Goal: Task Accomplishment & Management: Use online tool/utility

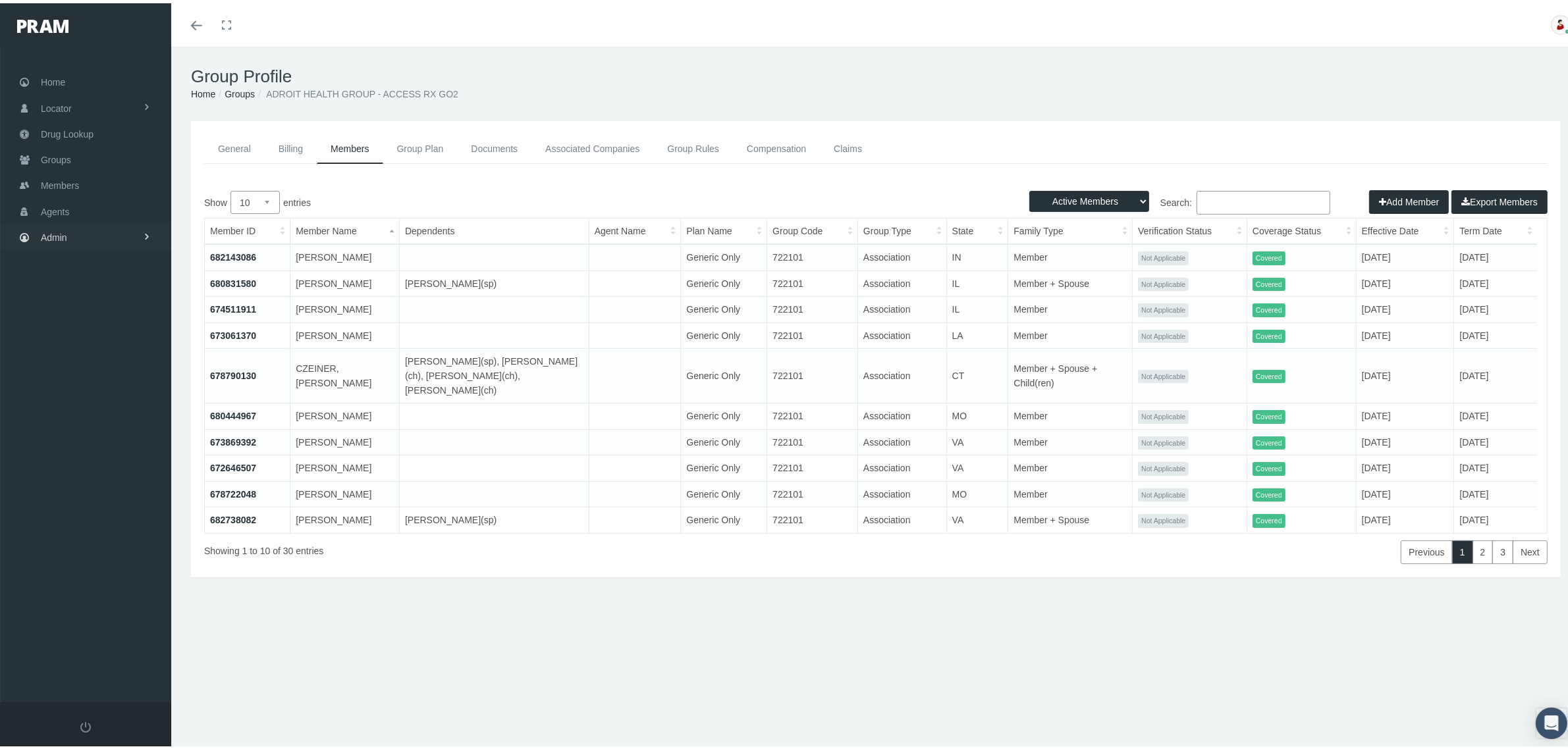
click at [71, 232] on link "Admin" at bounding box center [85, 234] width 172 height 25
click at [83, 304] on link "Claims" at bounding box center [85, 311] width 172 height 23
click at [84, 330] on span "PBM Invoices" at bounding box center [80, 338] width 56 height 23
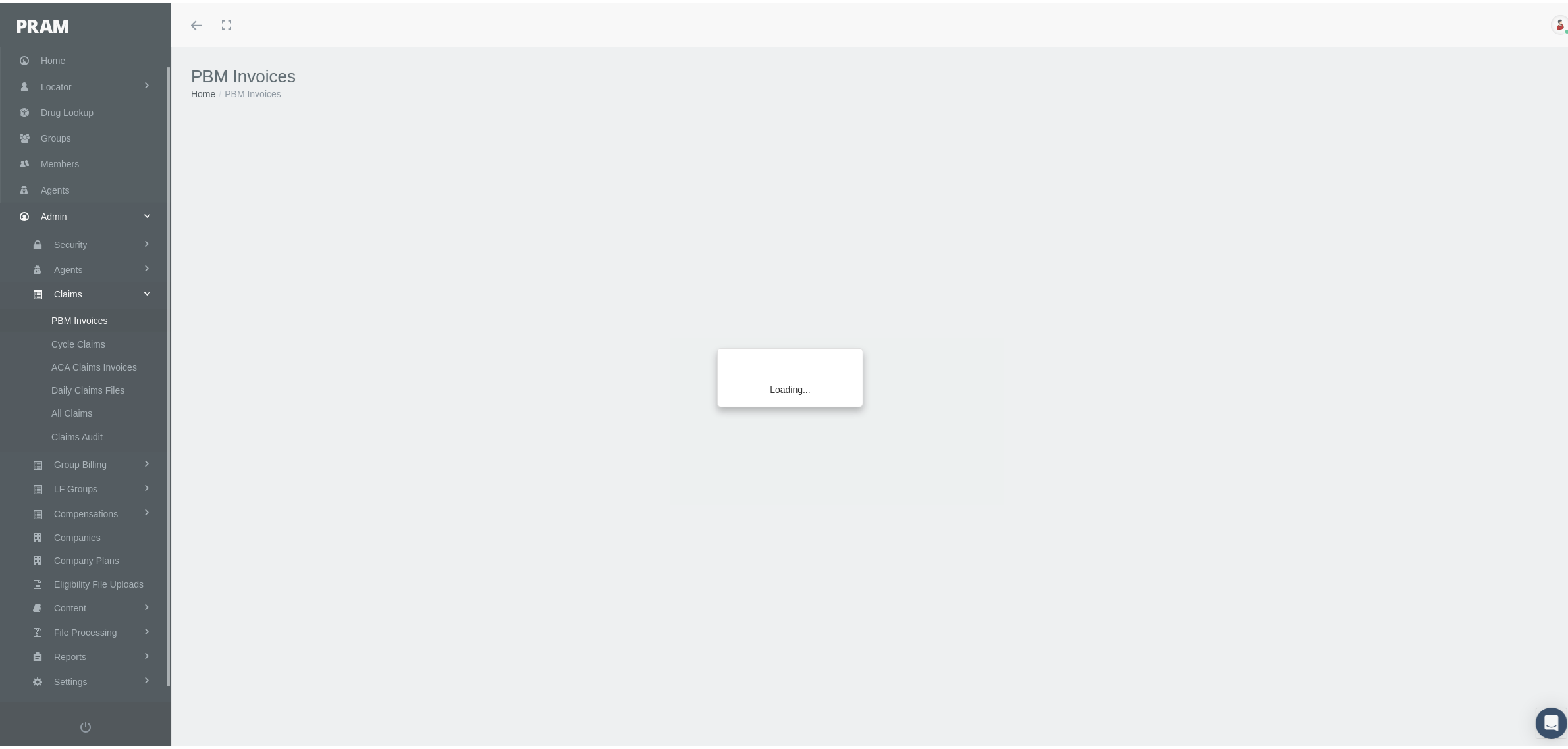
scroll to position [33, 0]
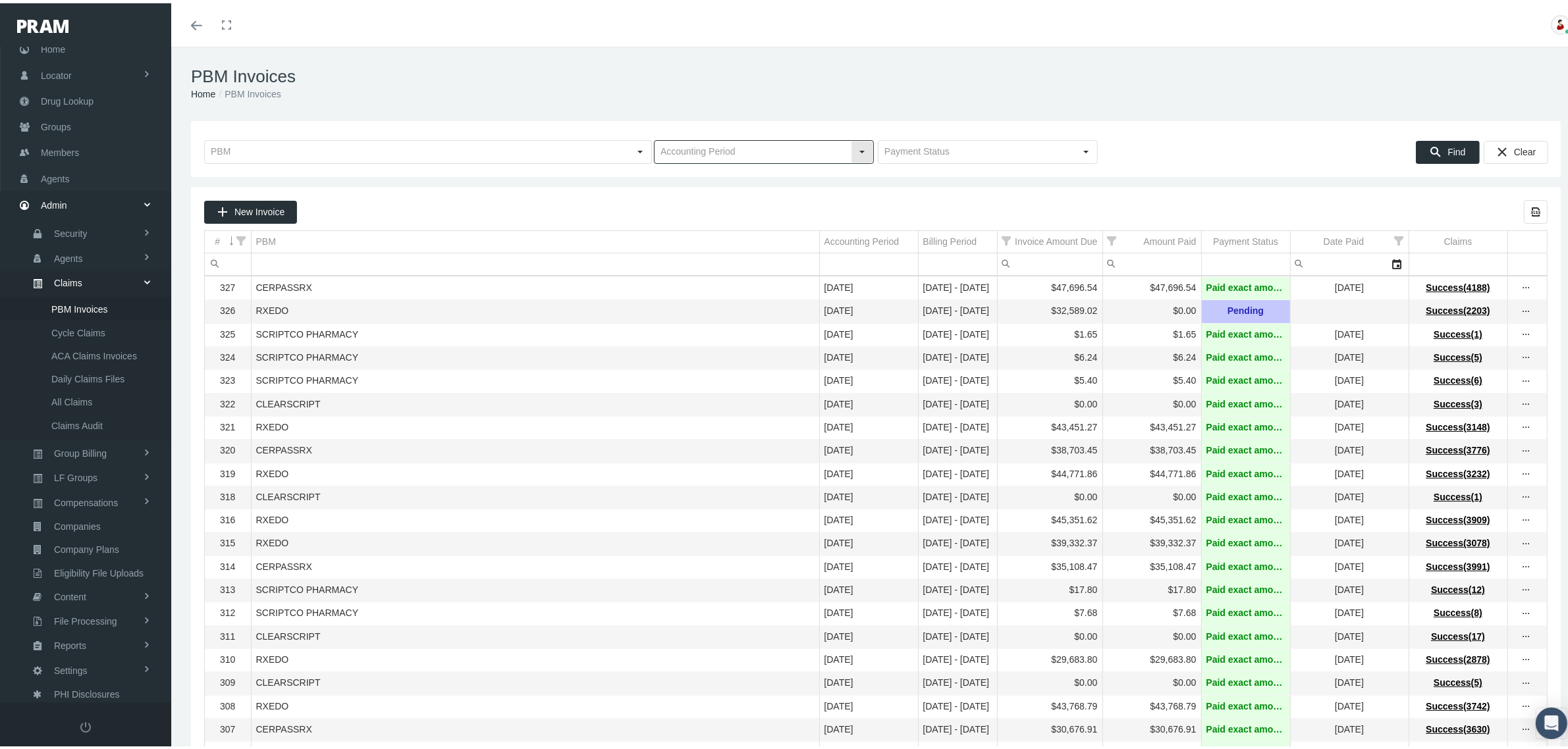
click at [812, 148] on input "text" at bounding box center [753, 149] width 196 height 23
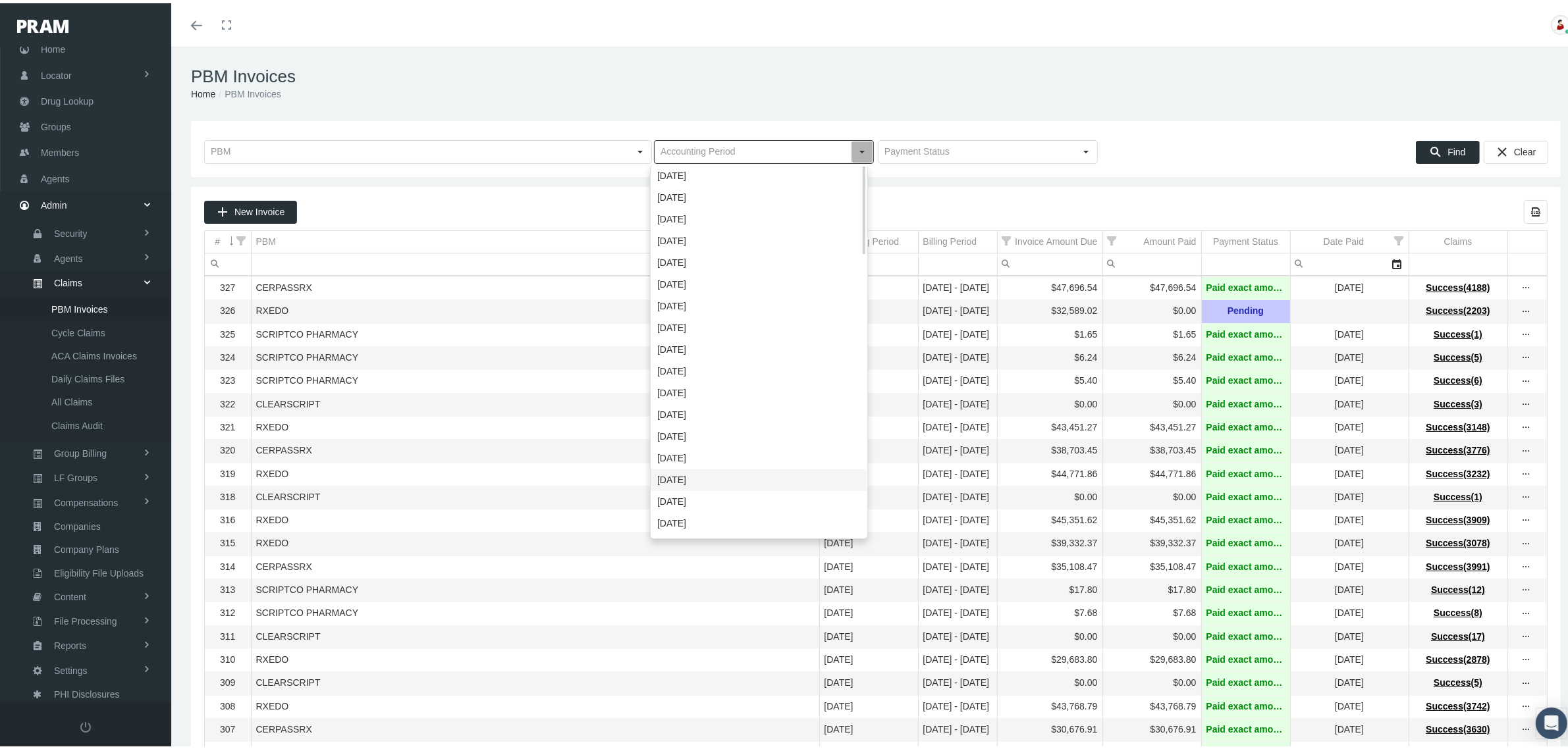
click at [700, 482] on div "September 2024" at bounding box center [758, 477] width 215 height 22
type input "September 2024"
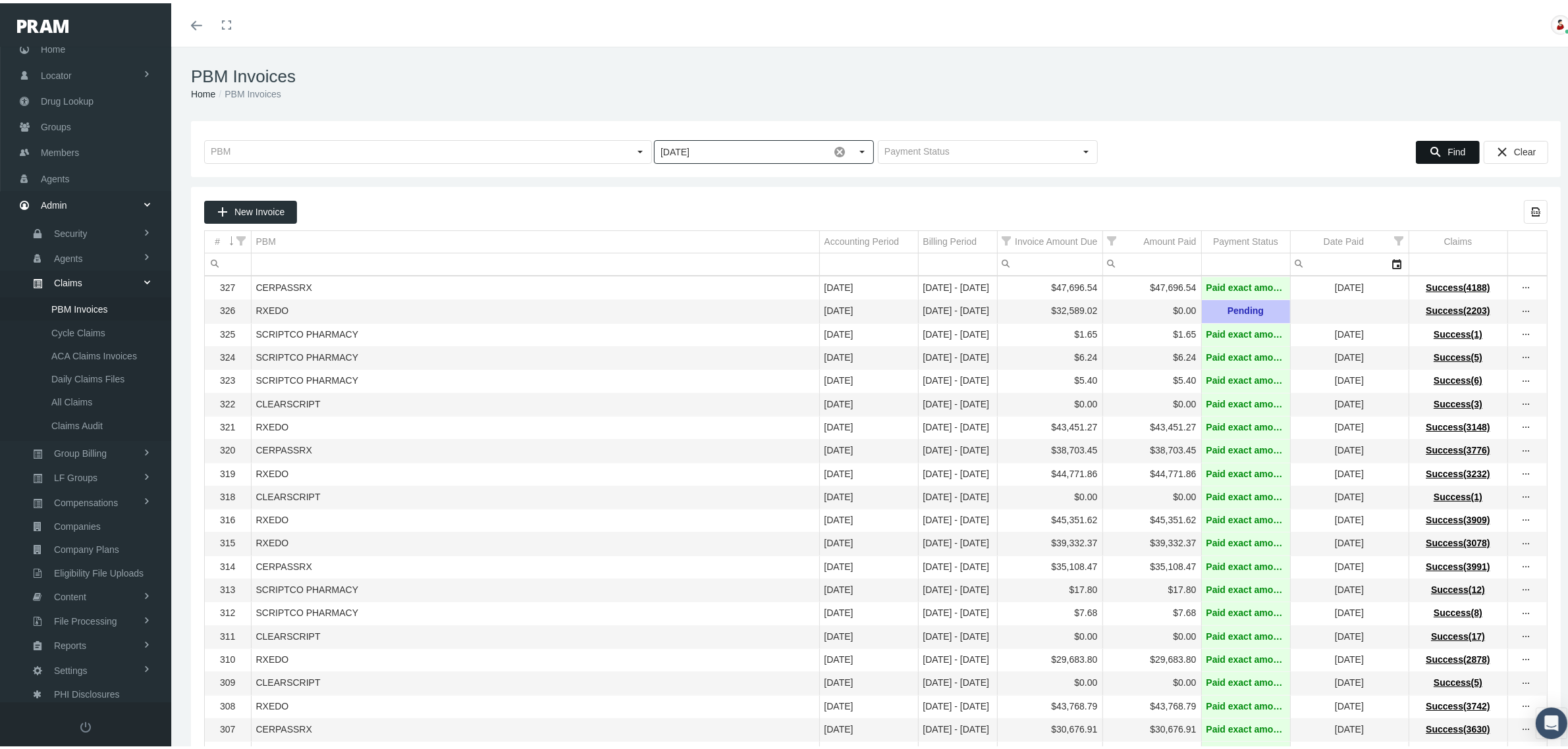
click at [1451, 138] on div "Find" at bounding box center [1447, 149] width 64 height 23
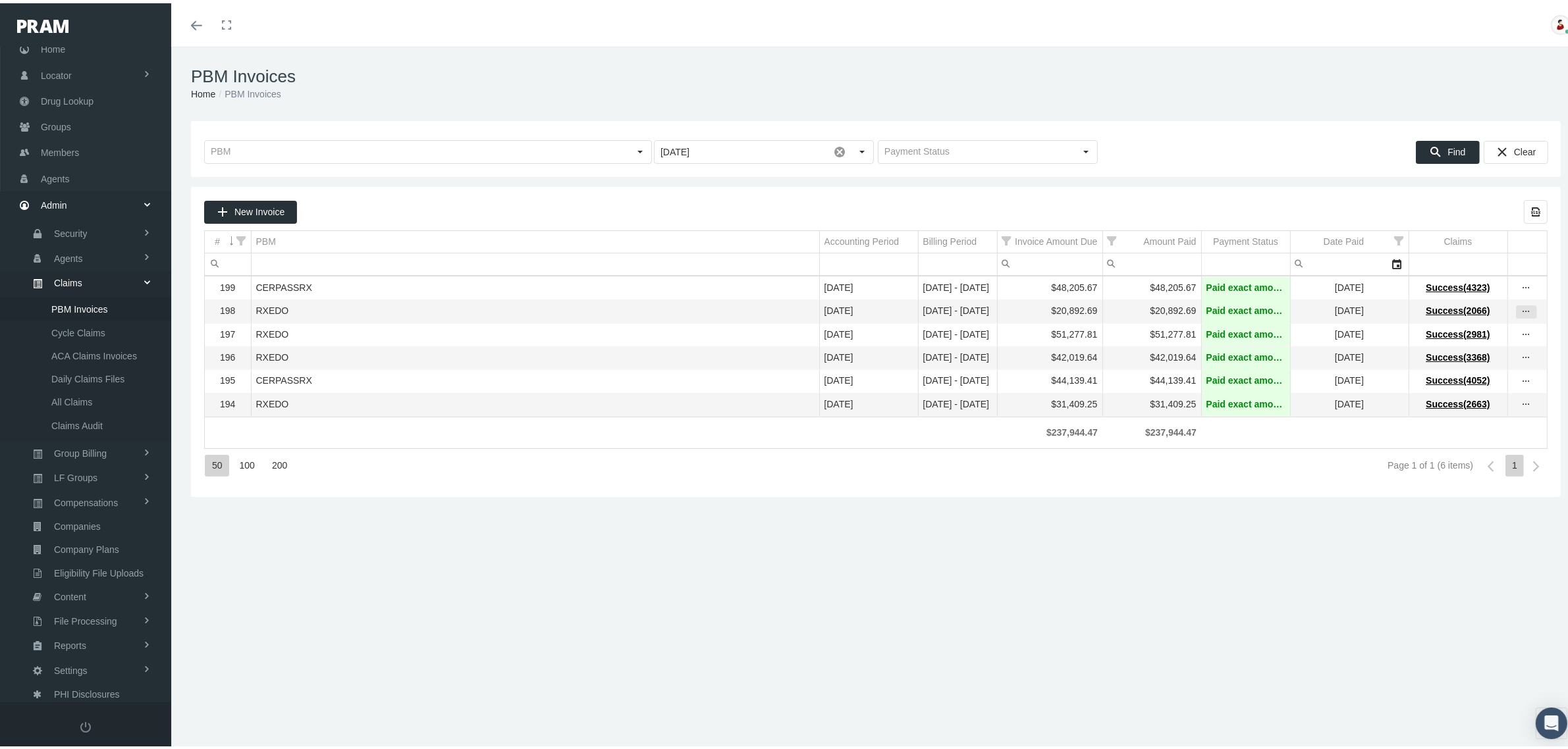
click at [1521, 308] on div "more" at bounding box center [1526, 309] width 20 height 12
click at [1486, 328] on div "View Invoice" at bounding box center [1458, 333] width 129 height 27
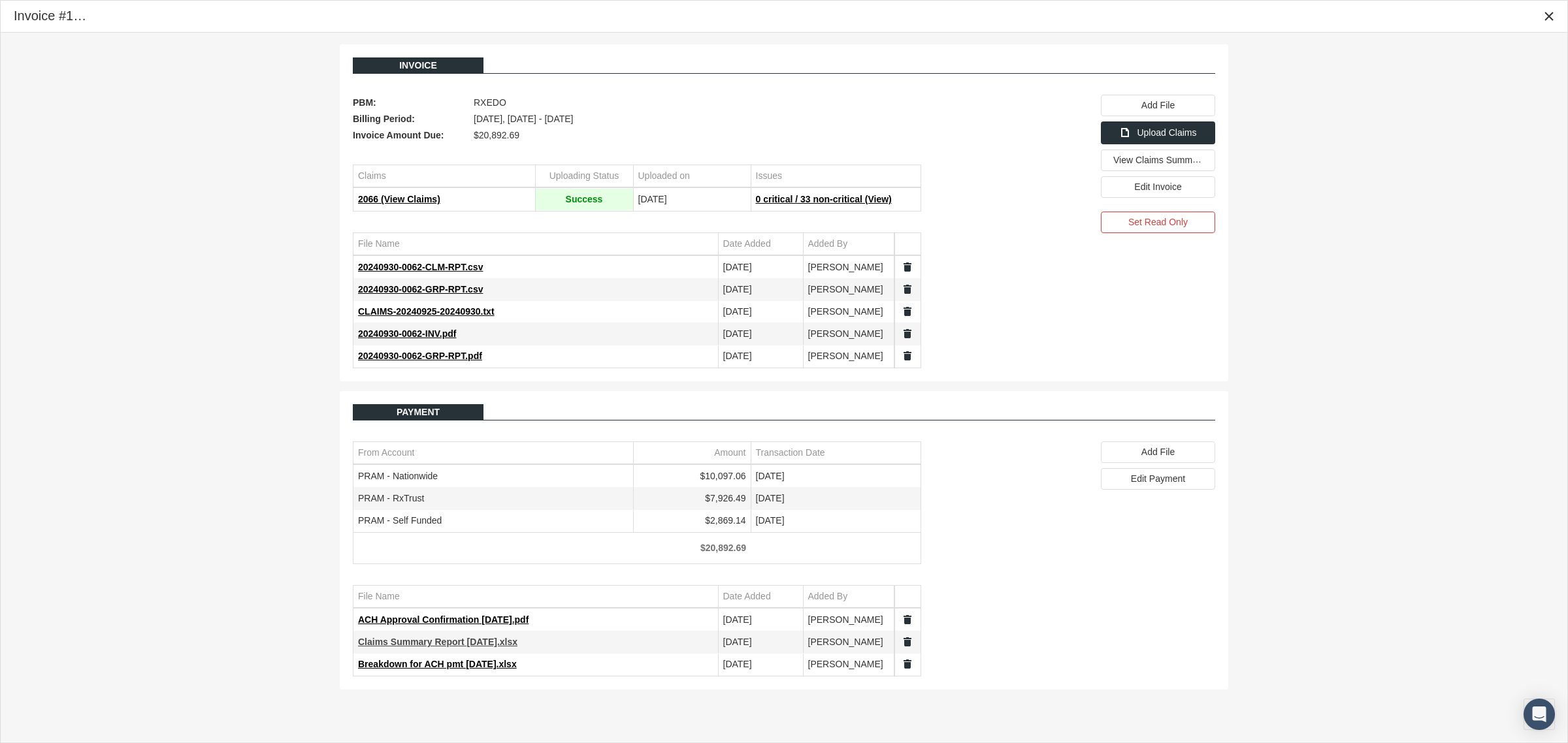
click at [461, 646] on span "Claims Summary Report 9.30.24.xlsx" at bounding box center [437, 642] width 159 height 11
click at [1554, 14] on div "Close" at bounding box center [1548, 16] width 23 height 23
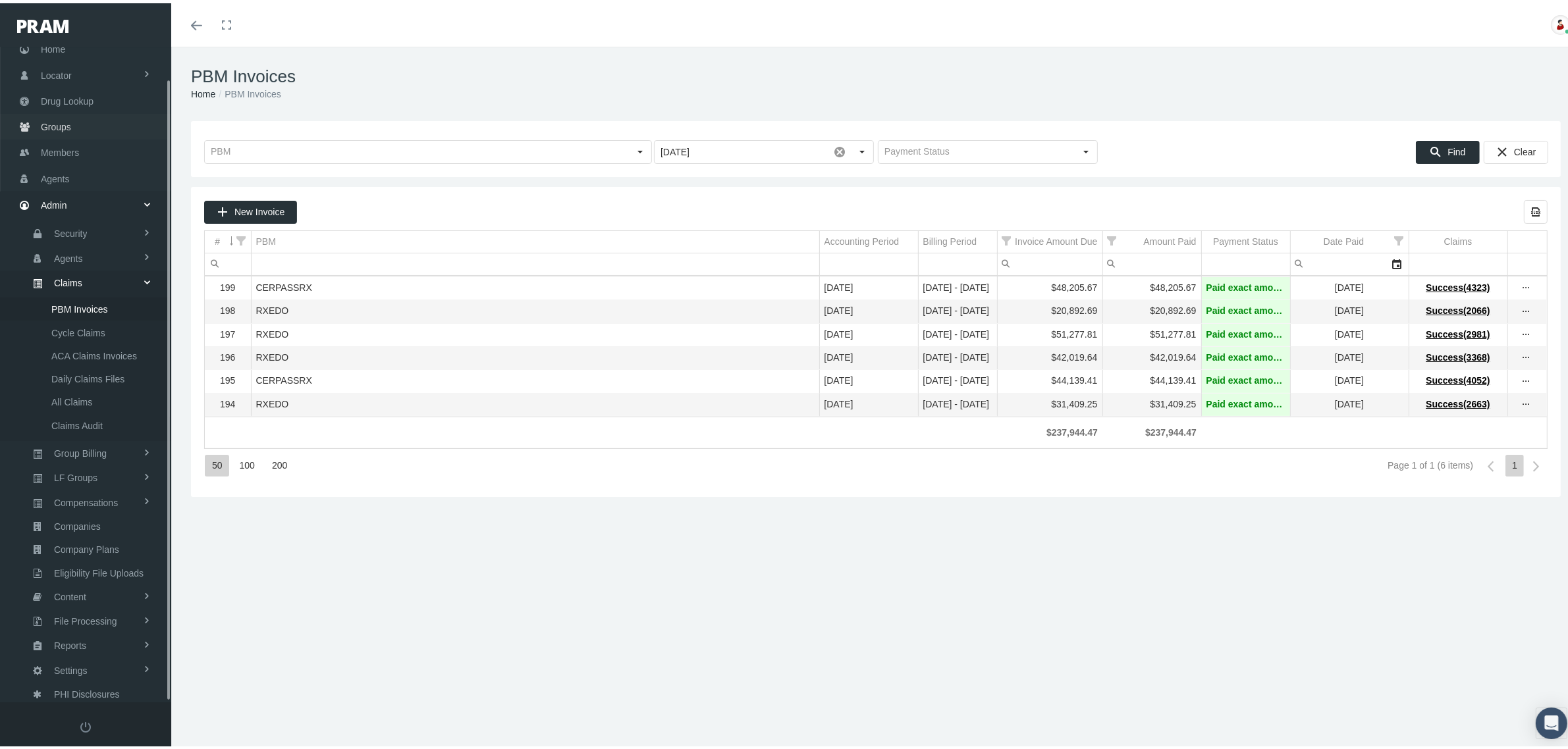
click at [74, 121] on link "Groups" at bounding box center [85, 123] width 172 height 25
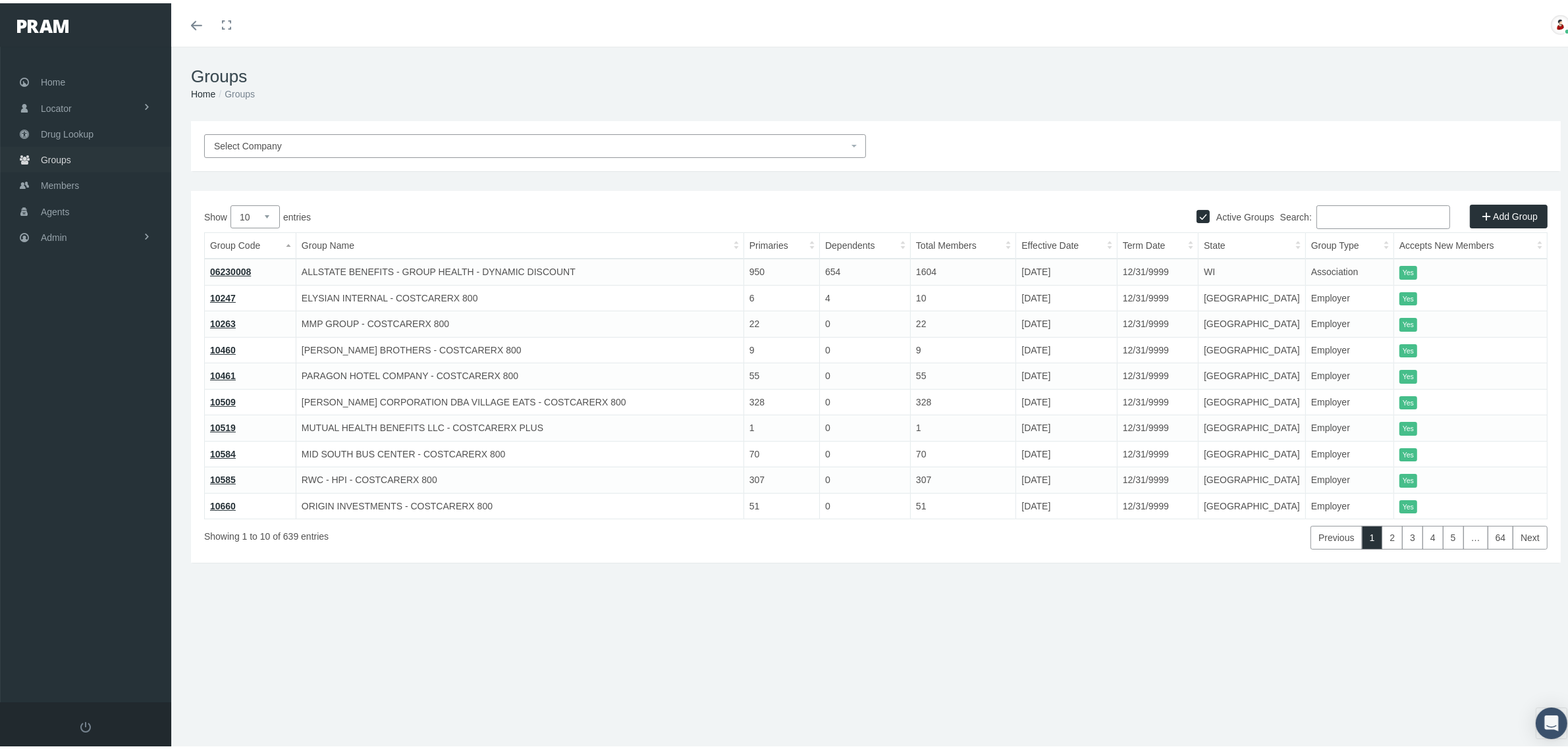
click at [54, 148] on span "Groups" at bounding box center [55, 157] width 30 height 25
click at [1375, 214] on input "Search:" at bounding box center [1383, 214] width 133 height 24
paste input "HMEBREB8"
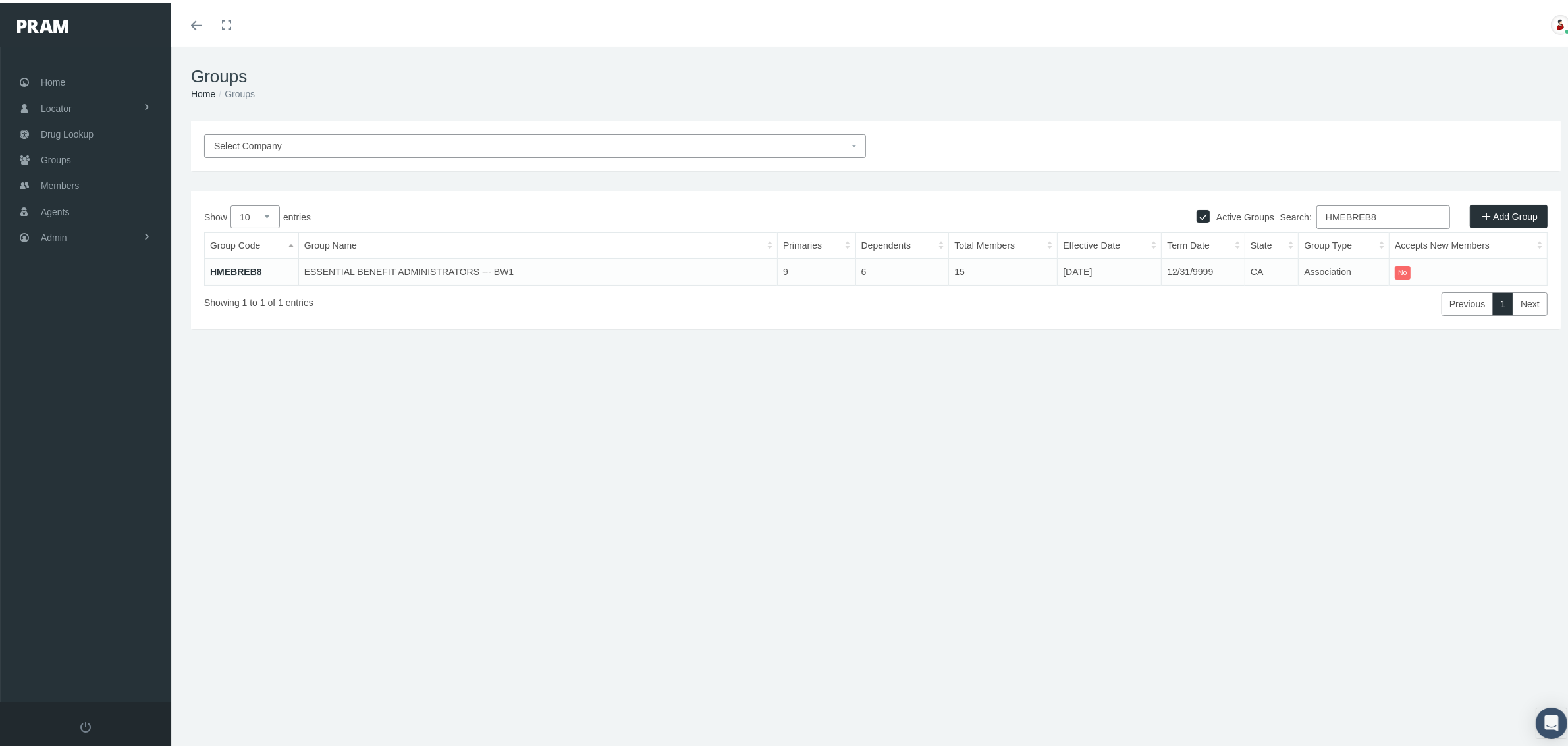
type input "HMEBREB8"
click at [243, 267] on link "HMEBREB8" at bounding box center [235, 269] width 52 height 11
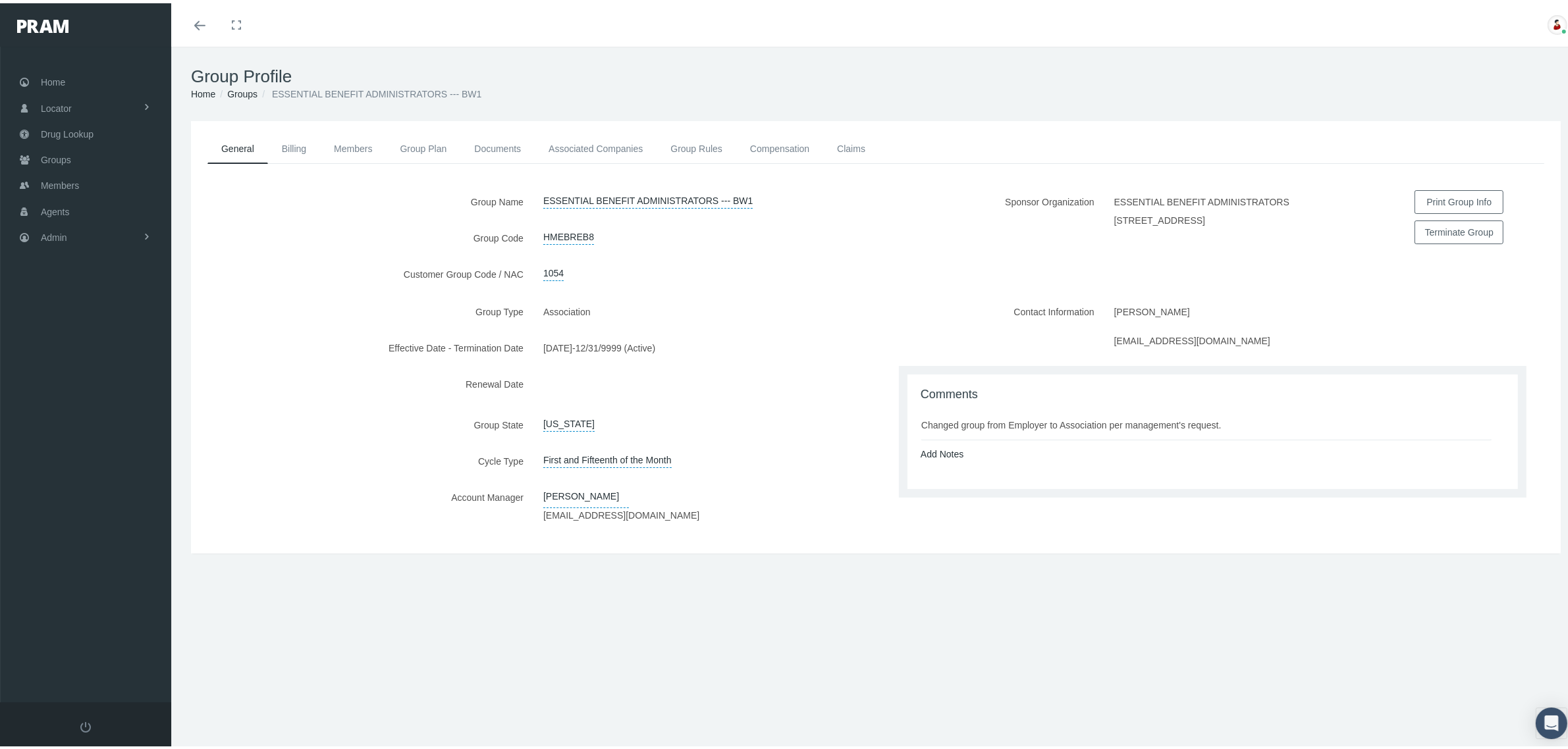
click at [950, 252] on div "Sponsor Organization ESSENTIAL BENEFIT ADMINISTRATORS 2901 WEST COAST HIGHWAY, …" at bounding box center [1218, 241] width 685 height 110
drag, startPoint x: 949, startPoint y: 252, endPoint x: 955, endPoint y: 241, distance: 12.5
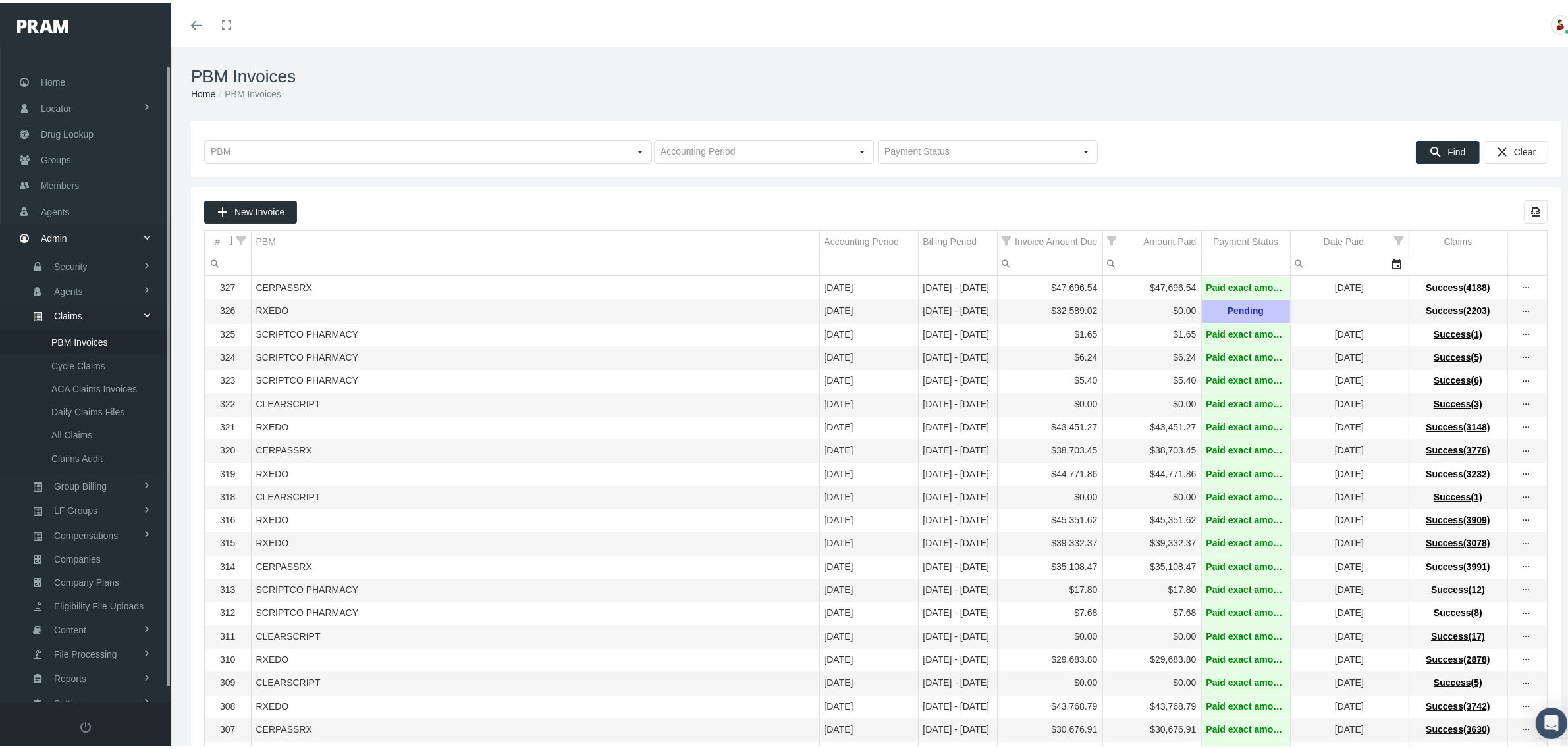
scroll to position [33, 0]
click at [57, 143] on span "Members" at bounding box center [60, 150] width 38 height 25
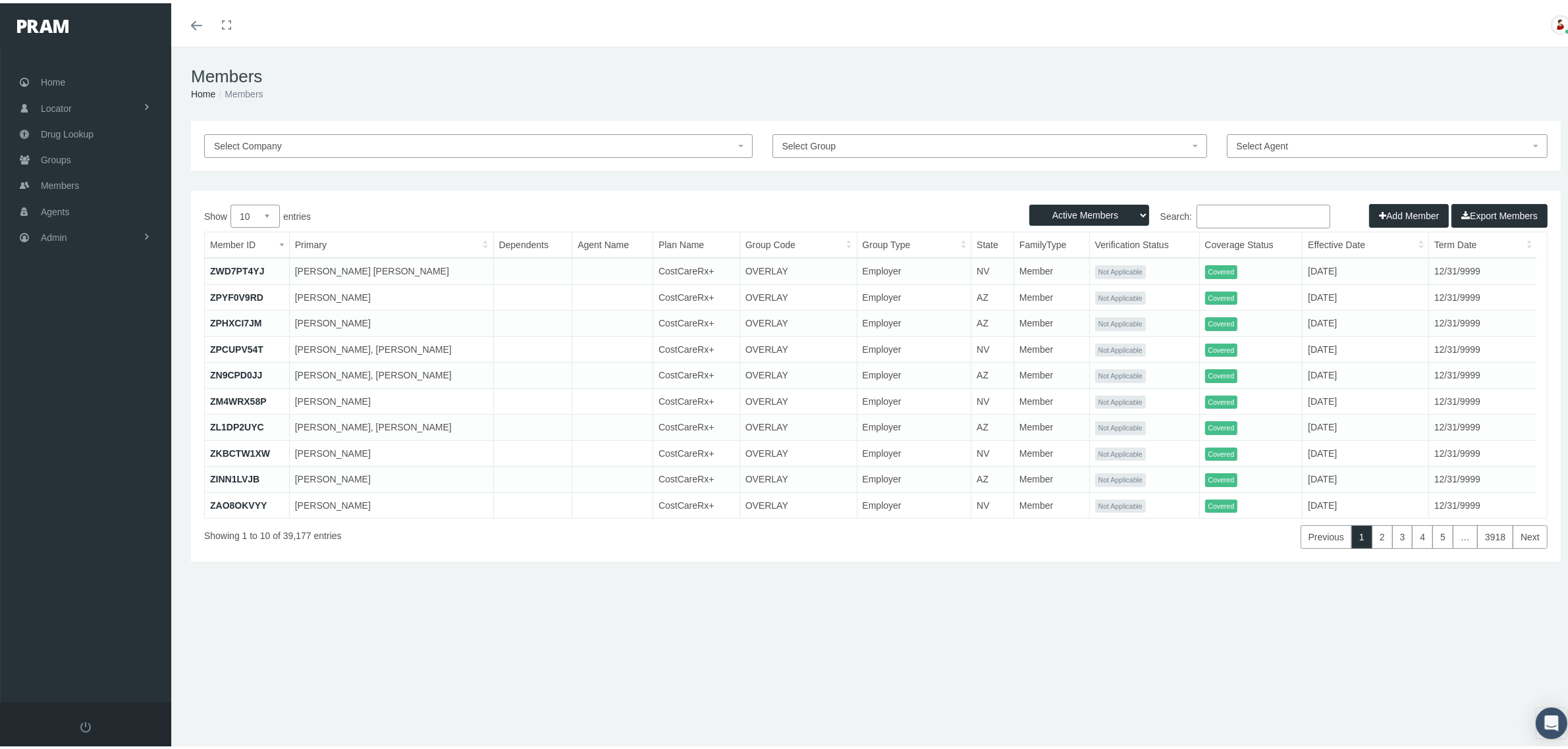
click at [1265, 212] on input "Search:" at bounding box center [1263, 213] width 133 height 24
paste input "41477439"
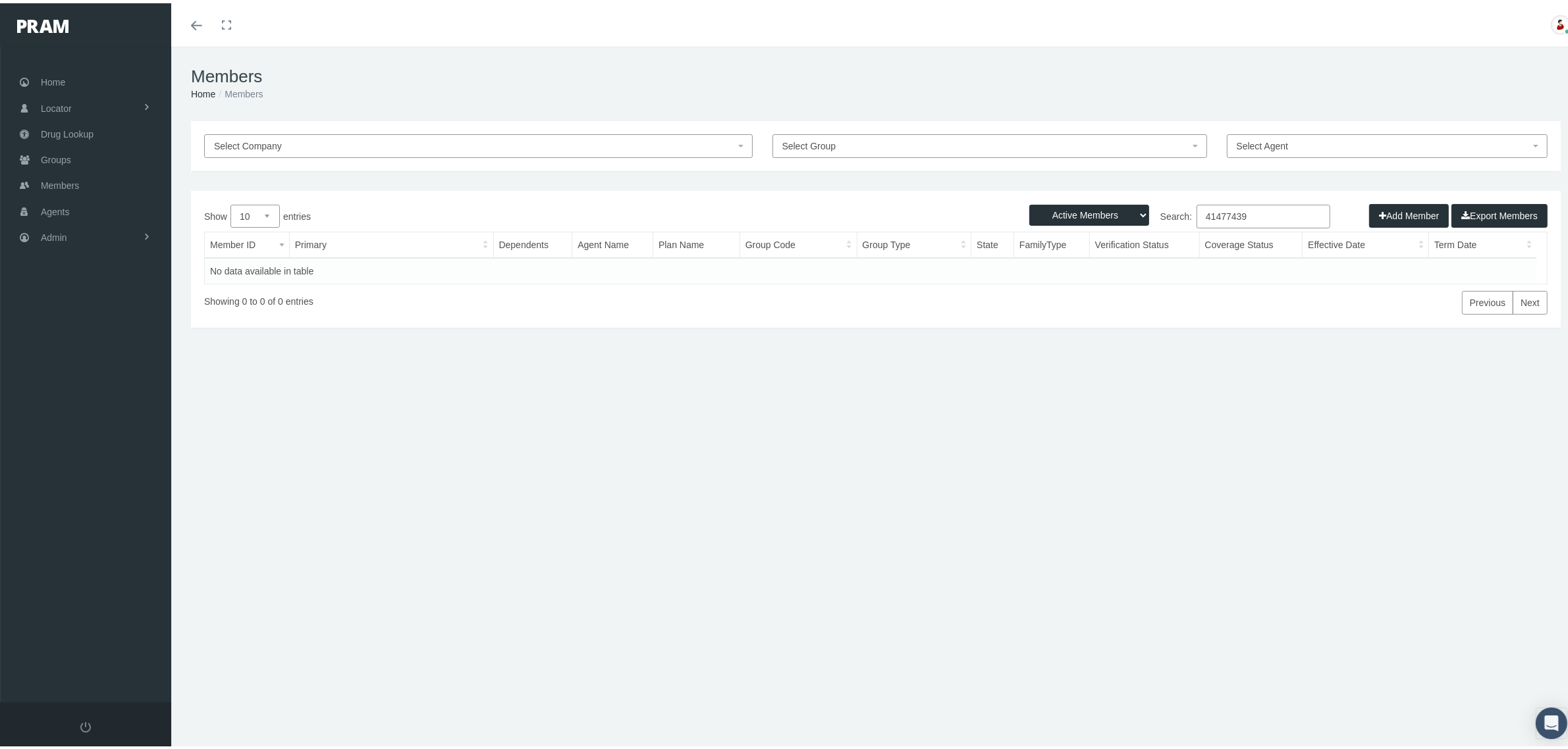
type input "41477439"
click at [1129, 216] on select "Active Members Terminated Members Active & Terminated" at bounding box center [1090, 212] width 120 height 21
select select "3"
click at [1030, 202] on select "Active Members Terminated Members Active & Terminated" at bounding box center [1090, 212] width 120 height 21
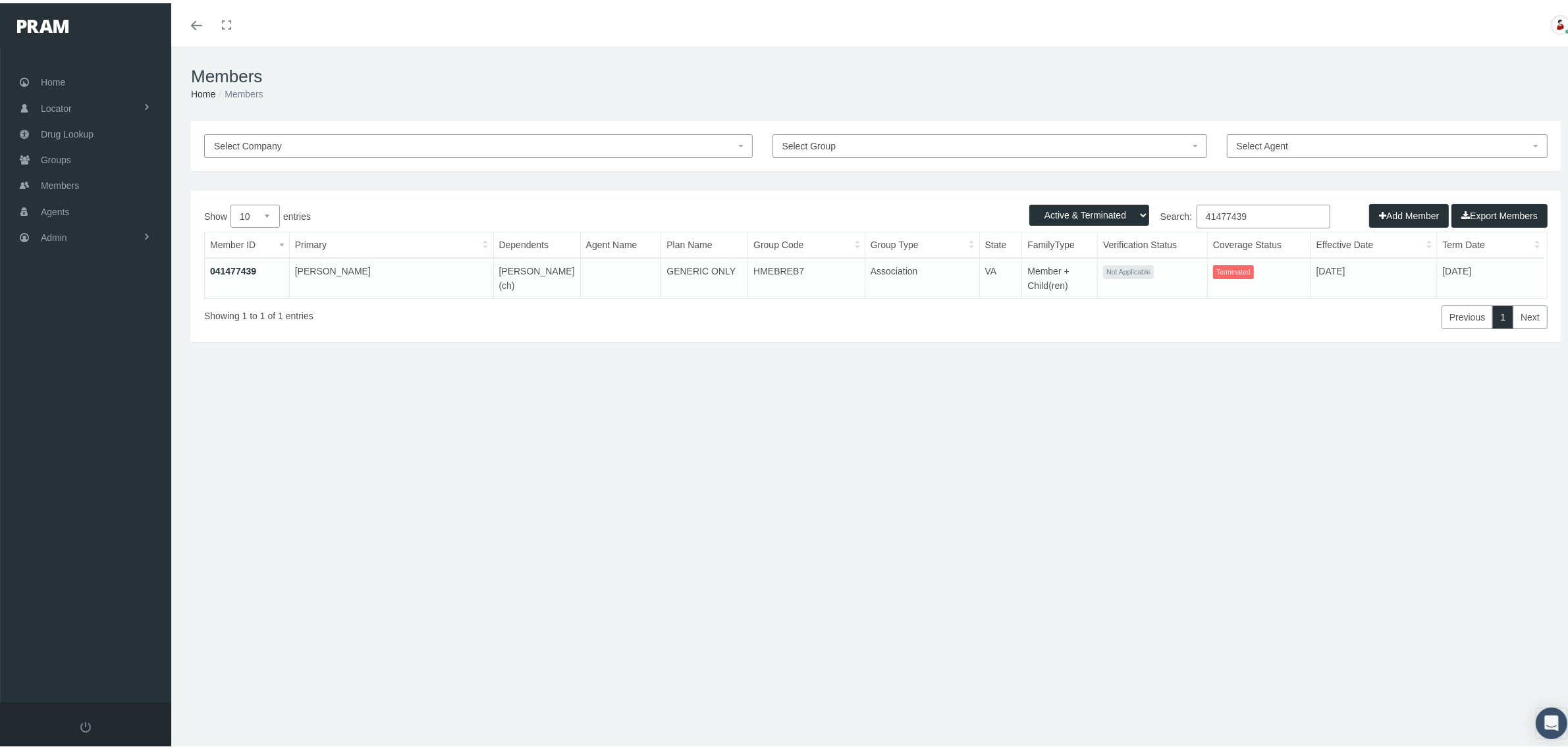
click at [229, 265] on link "041477439" at bounding box center [232, 268] width 46 height 11
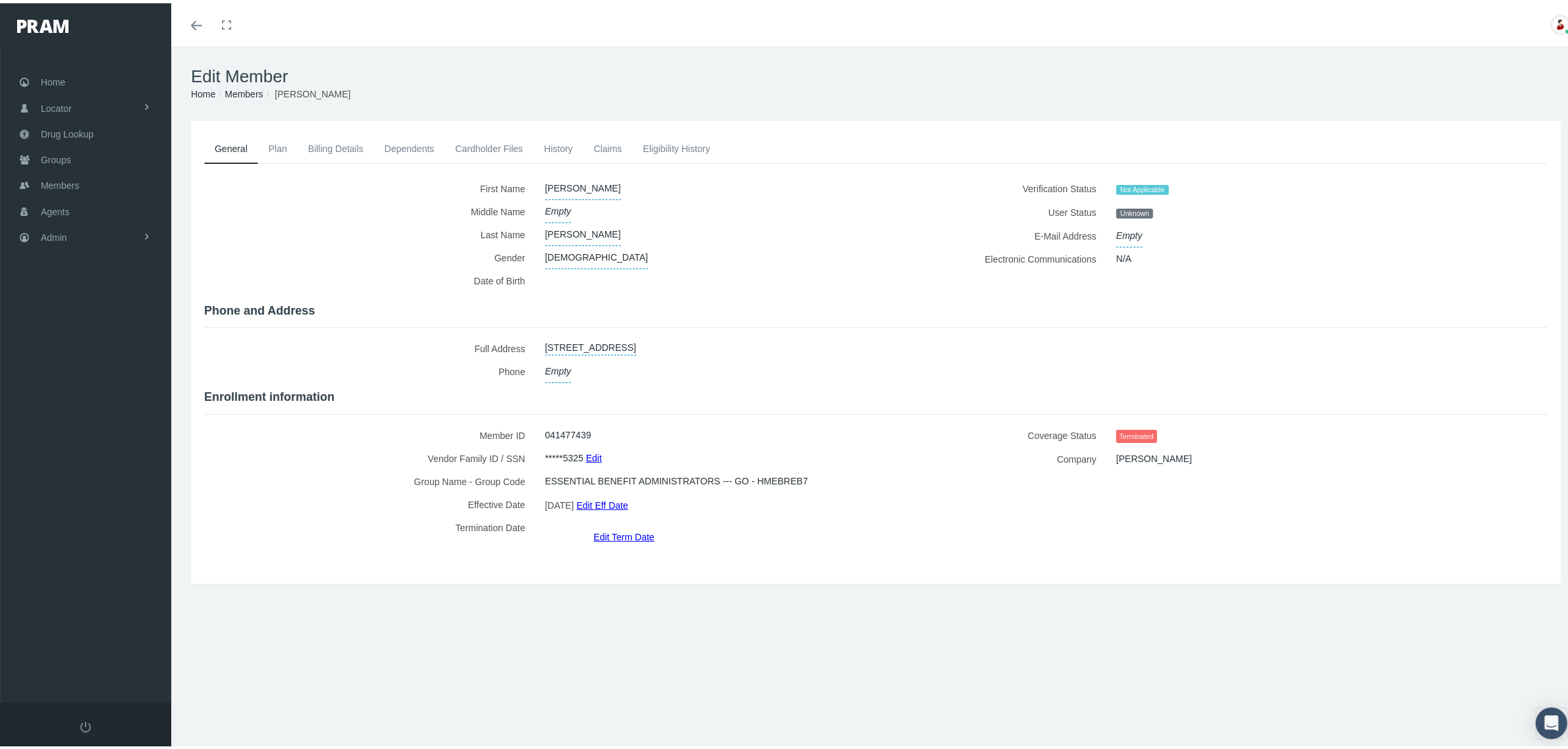
click at [870, 344] on div "Full Address [STREET_ADDRESS] Select state [US_STATE] [US_STATE] [US_STATE] [US…" at bounding box center [875, 357] width 1363 height 46
click at [850, 231] on div "ZAGARI" at bounding box center [701, 231] width 331 height 23
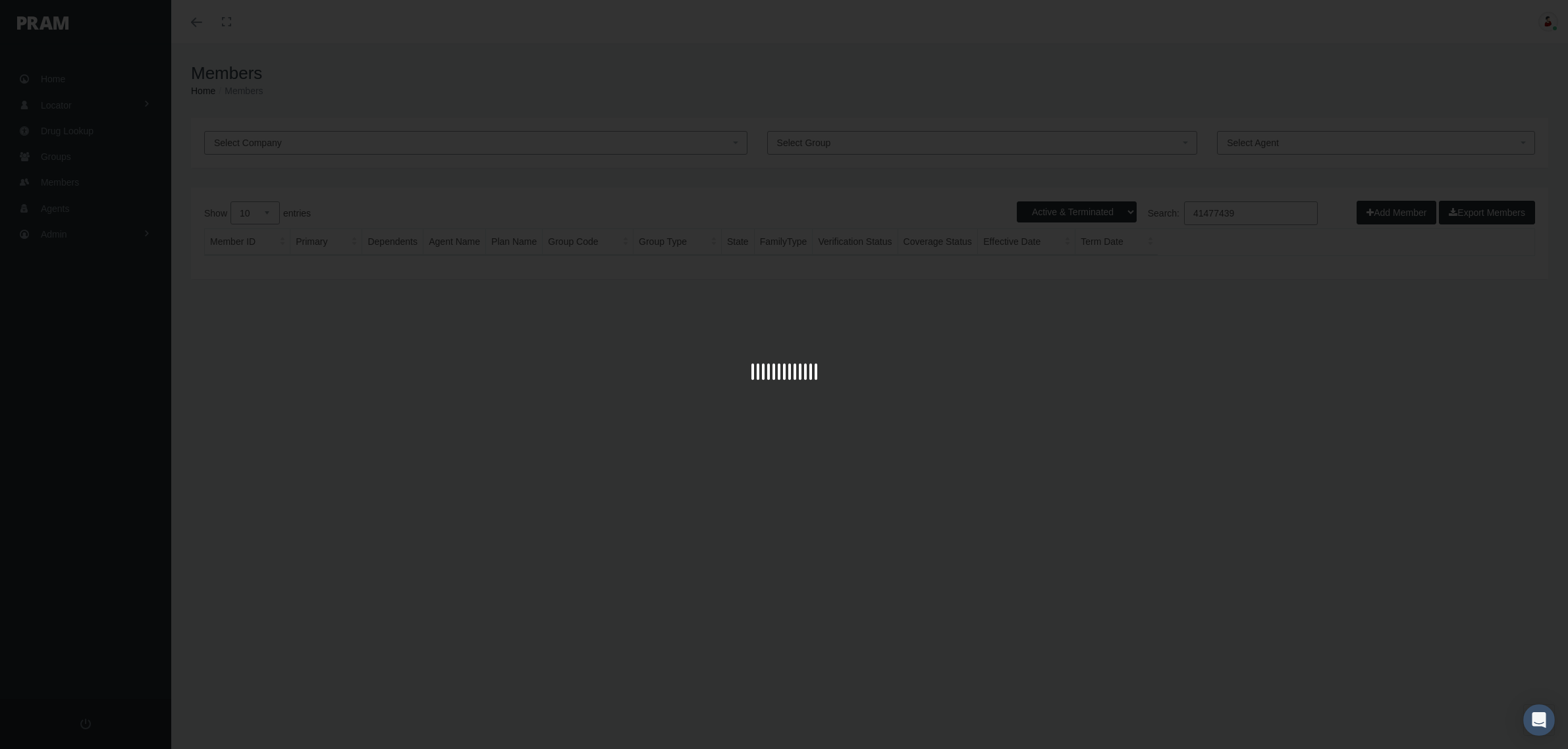
select select "3"
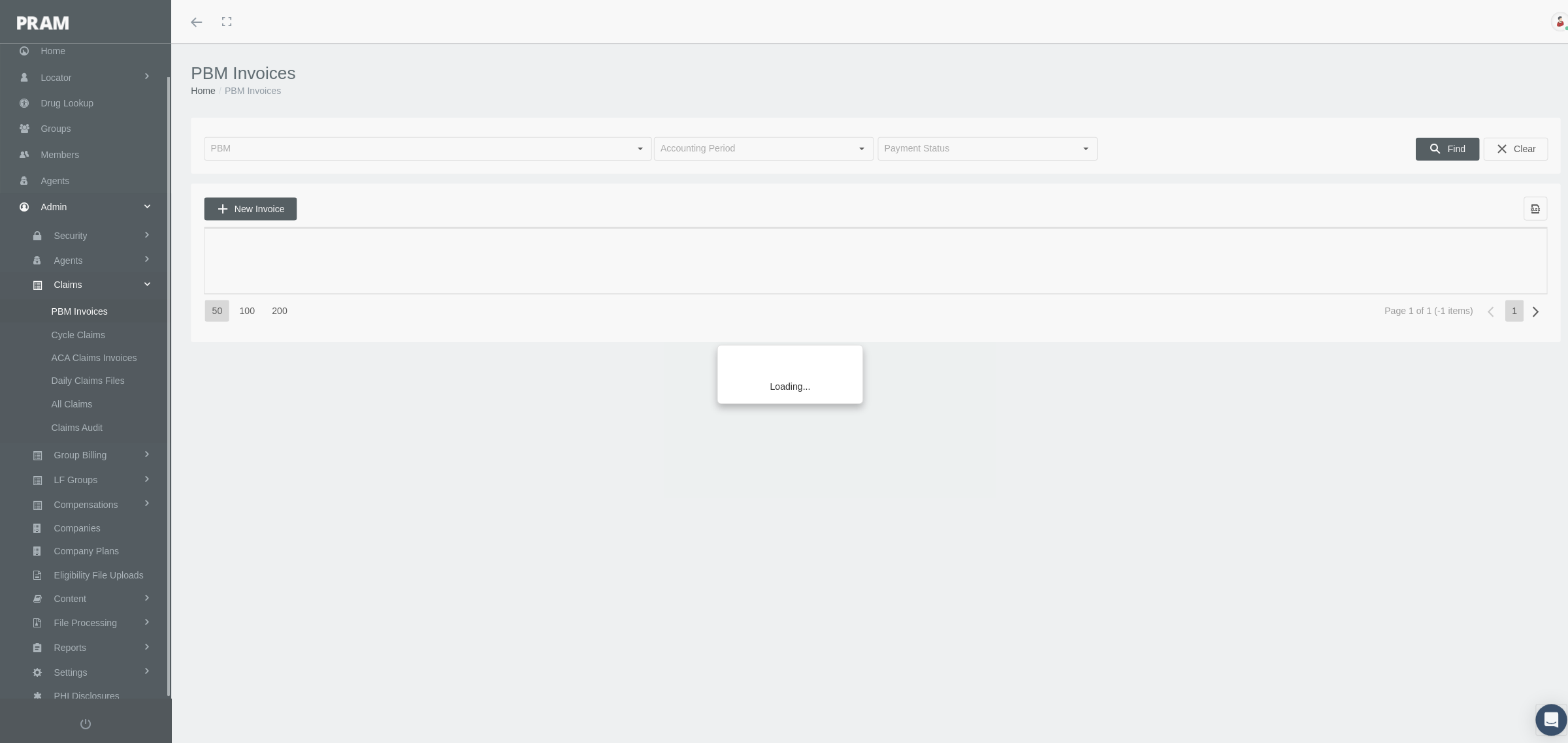
scroll to position [32, 0]
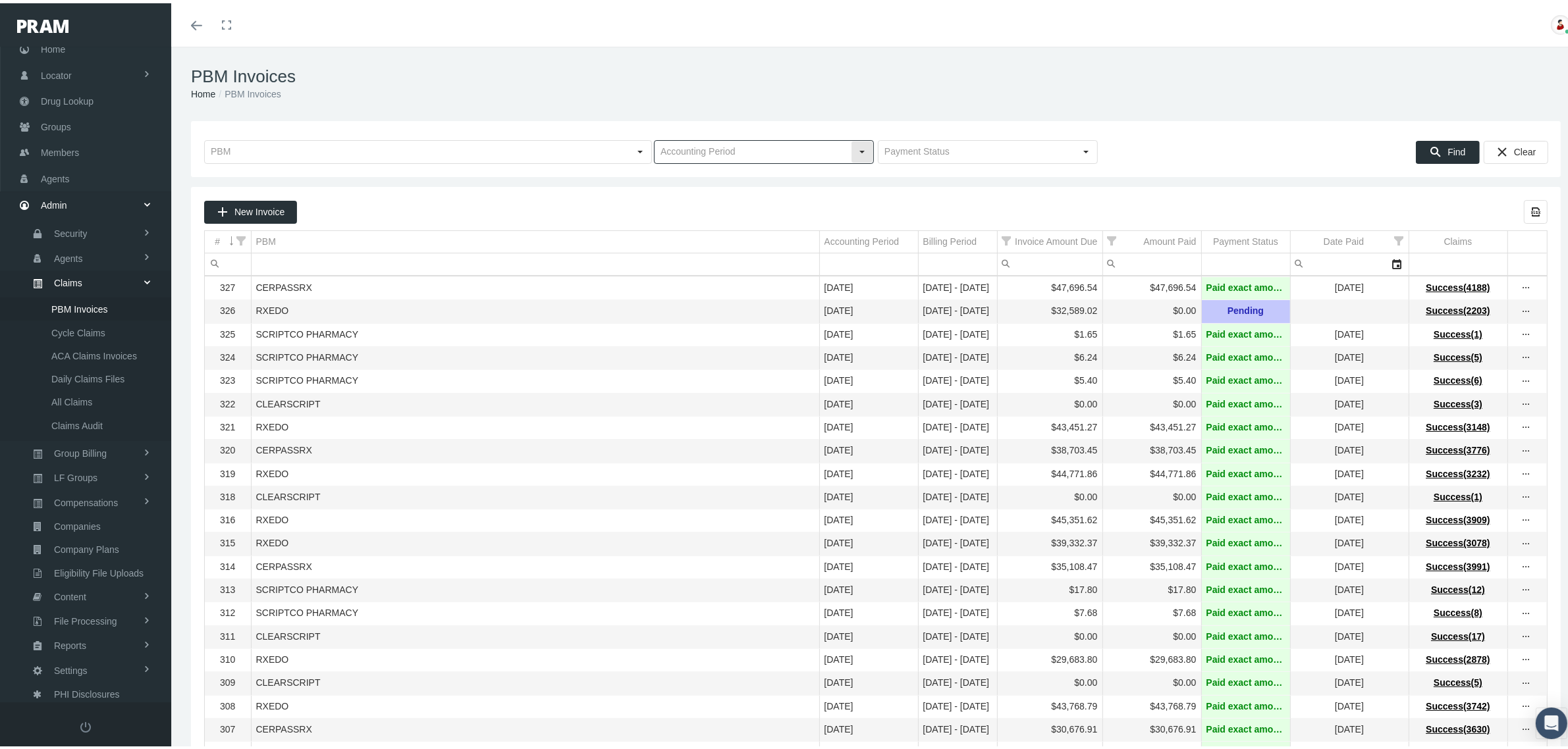
click at [854, 153] on div "Select" at bounding box center [862, 148] width 21 height 21
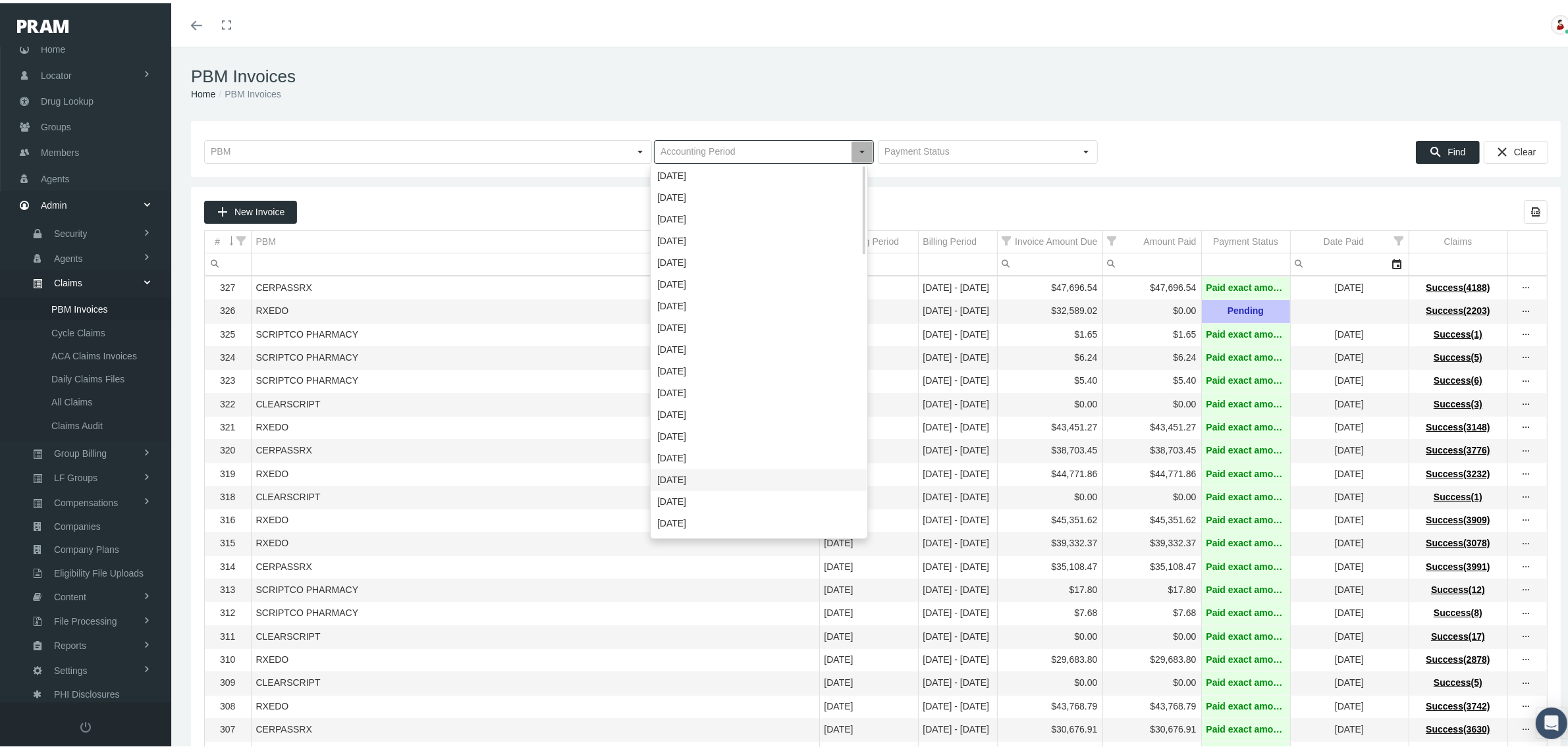
click at [715, 473] on div "September 2024" at bounding box center [758, 477] width 215 height 22
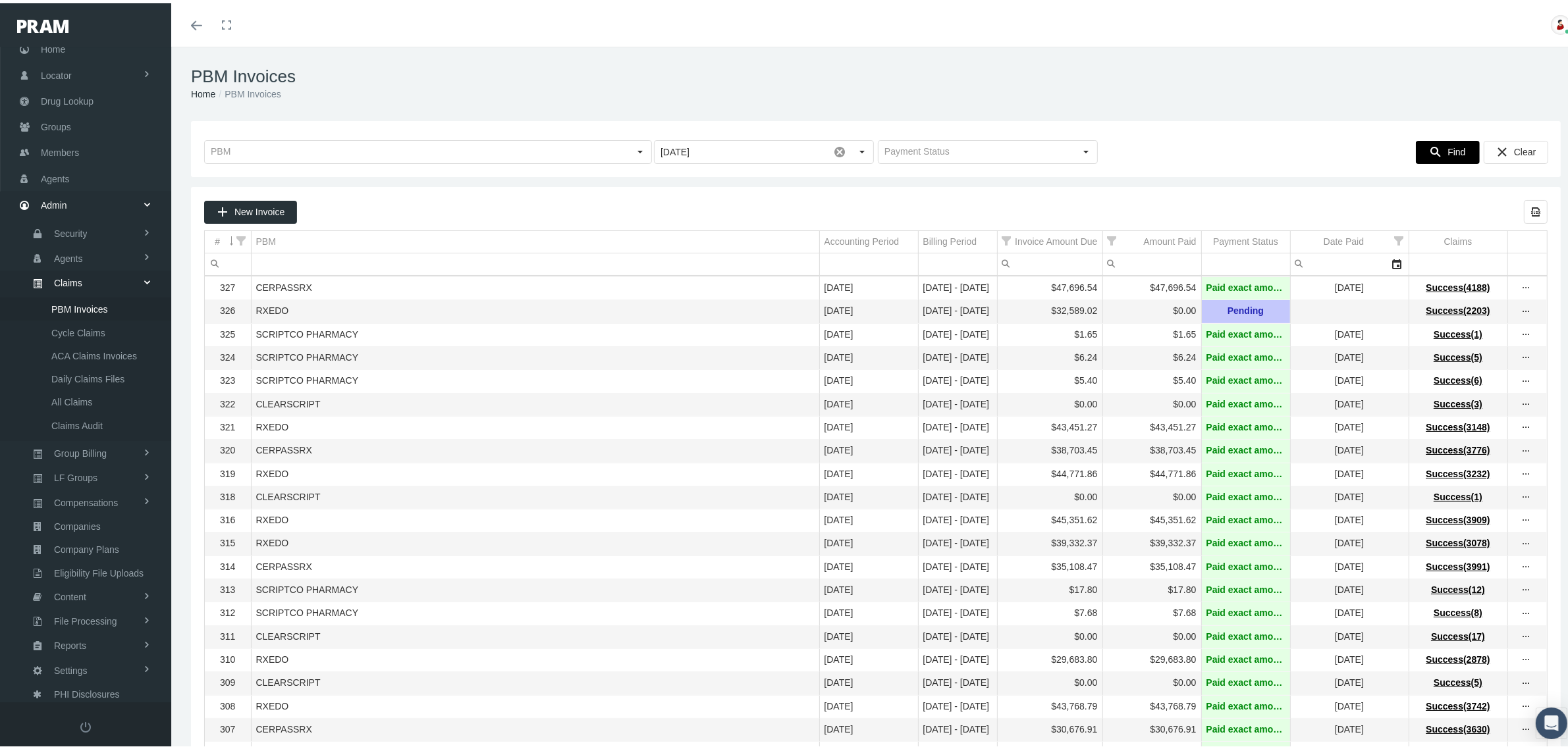
click at [1447, 145] on span "Find" at bounding box center [1456, 149] width 18 height 11
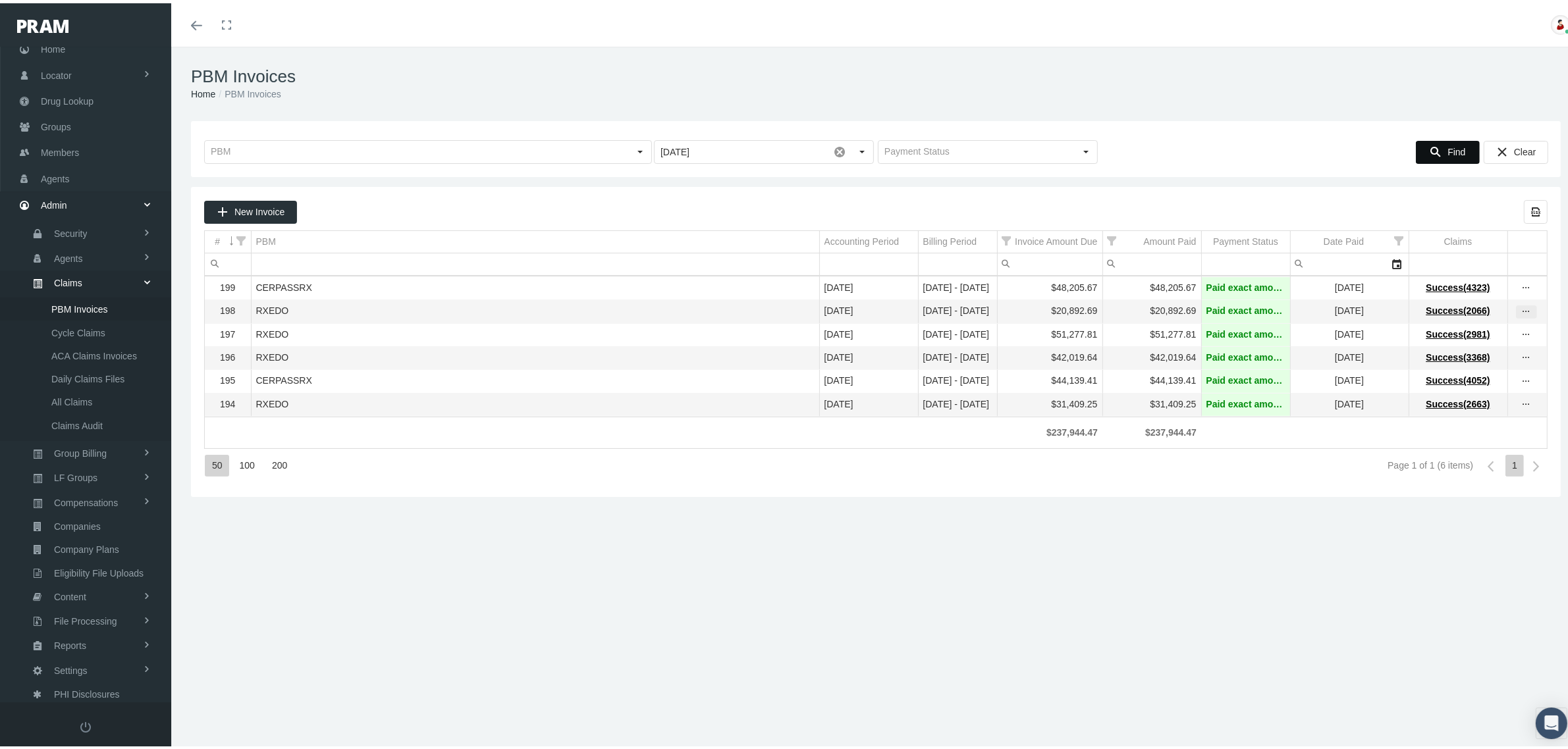
click at [1521, 315] on icon "more" at bounding box center [1526, 309] width 12 height 12
click at [1493, 332] on div "View Invoice" at bounding box center [1458, 333] width 129 height 27
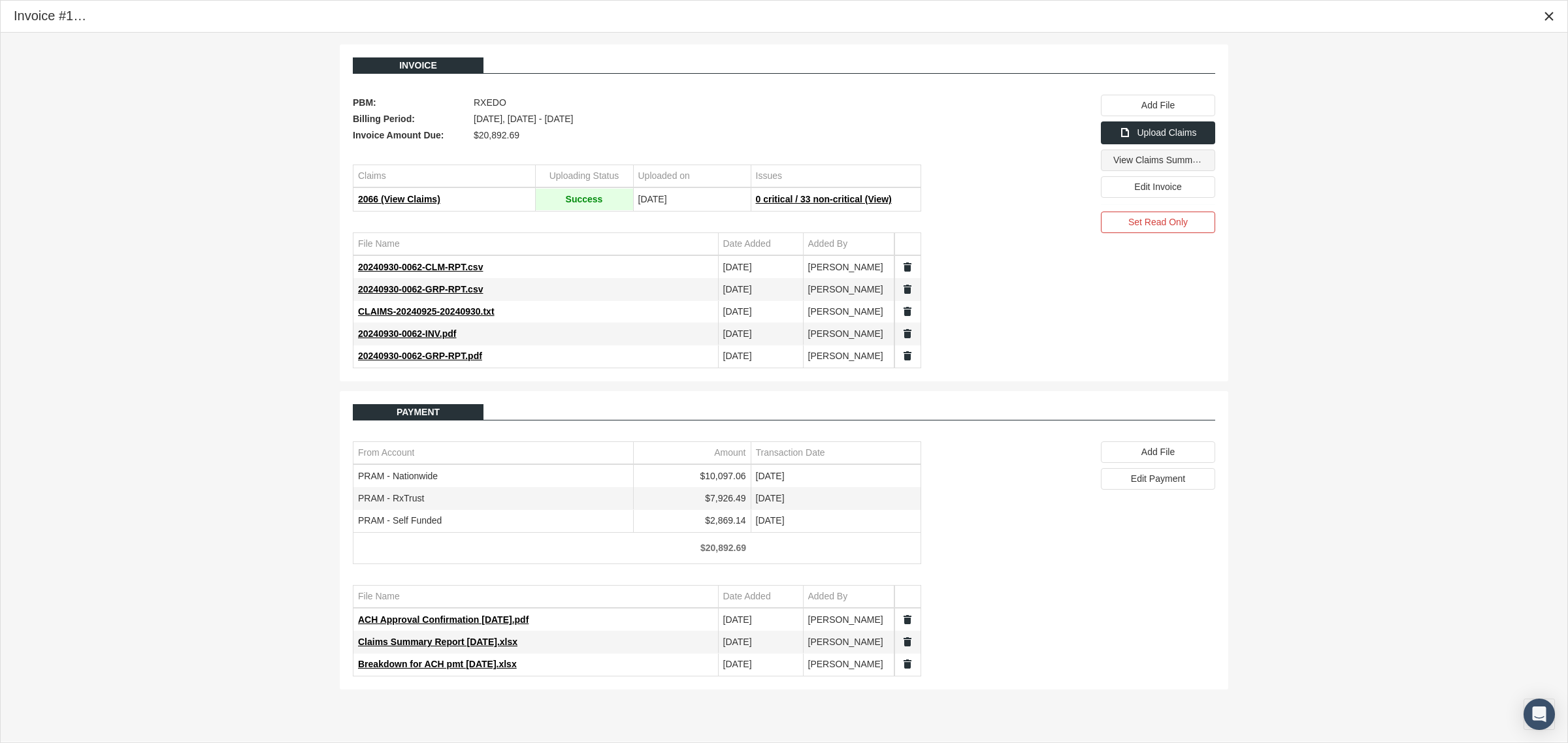
click at [1158, 159] on span "View Claims Summary" at bounding box center [1159, 159] width 92 height 11
click at [1543, 17] on icon "Close" at bounding box center [1548, 16] width 12 height 12
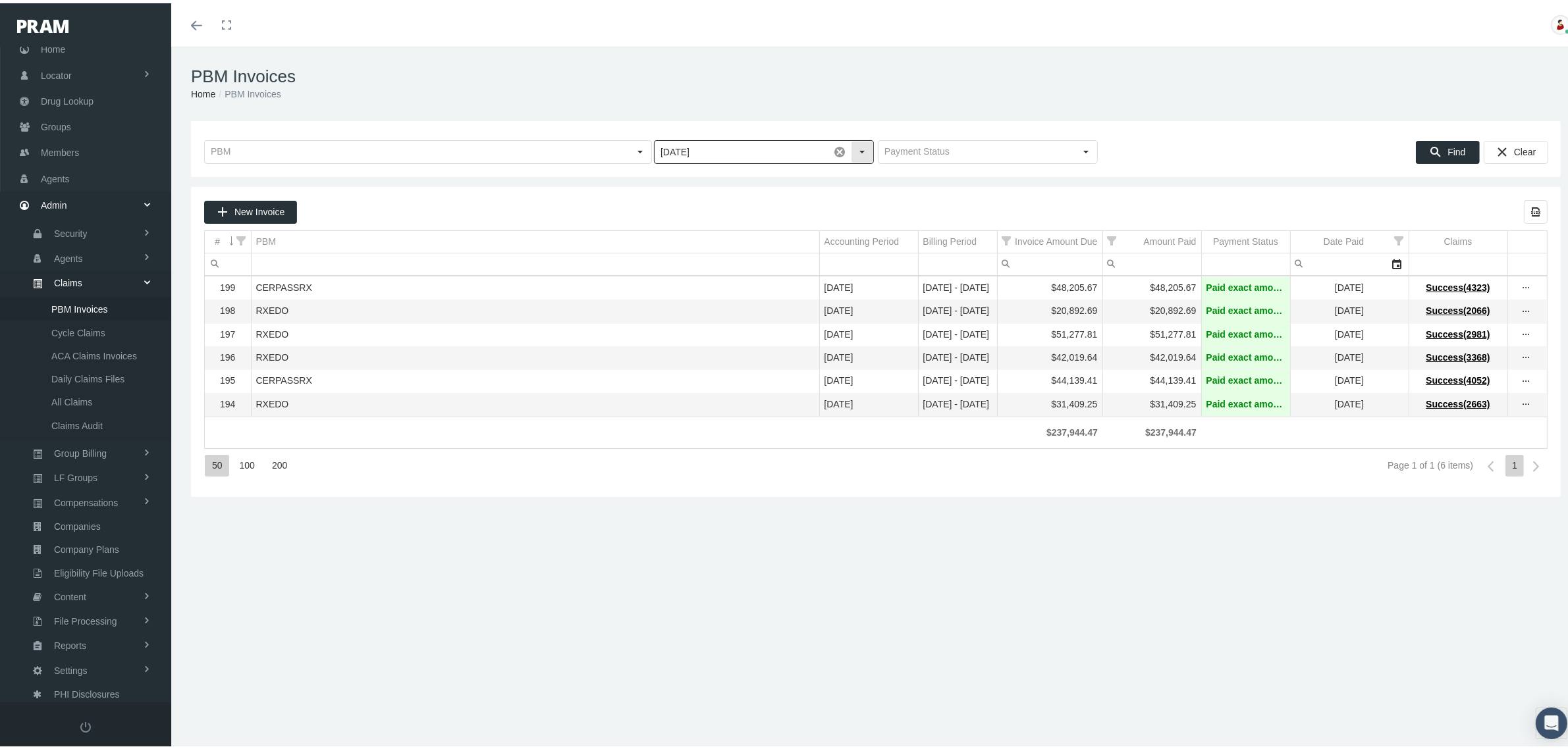
click at [858, 148] on div "Select" at bounding box center [862, 148] width 21 height 21
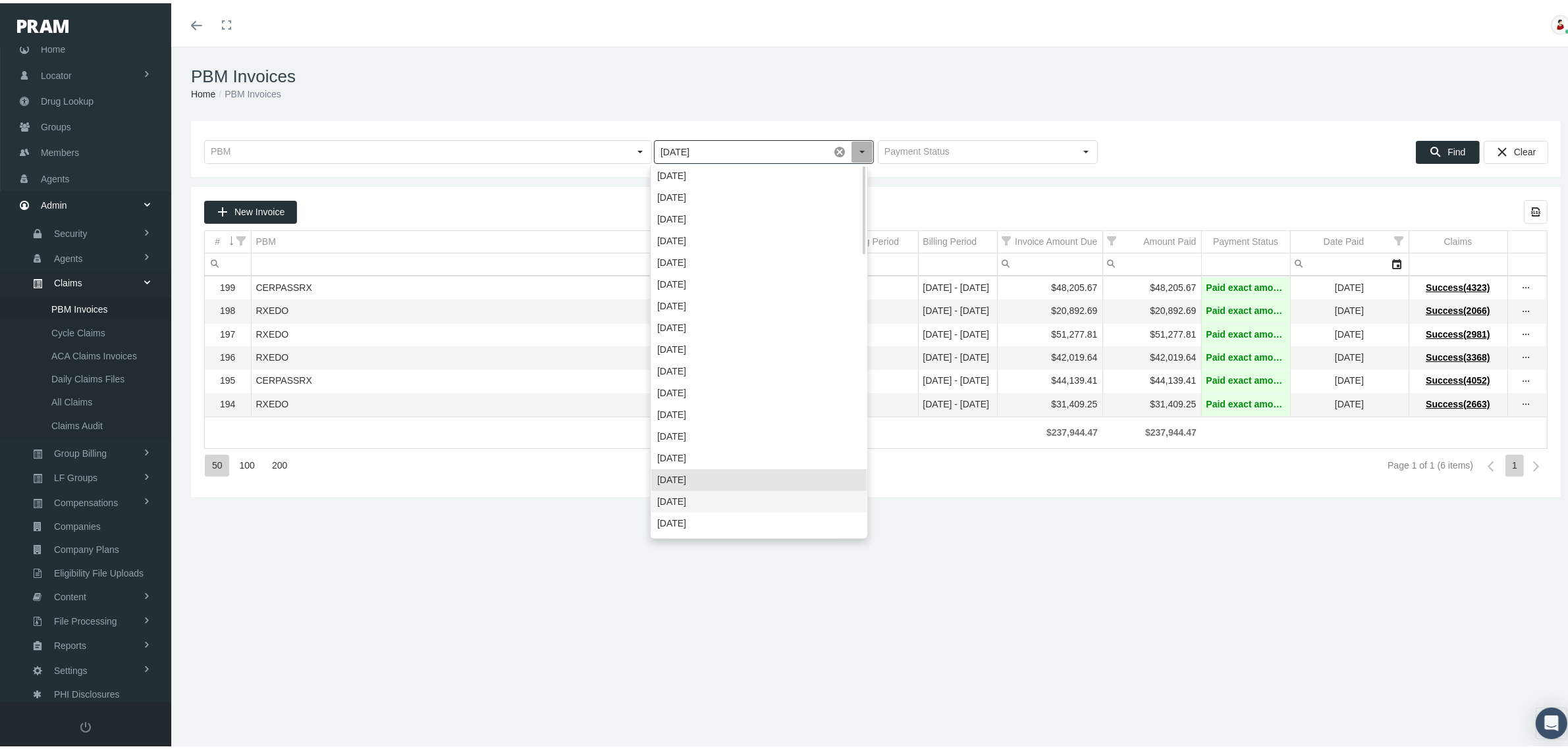
click at [696, 500] on div "August 2024" at bounding box center [758, 498] width 215 height 22
type input "August 2024"
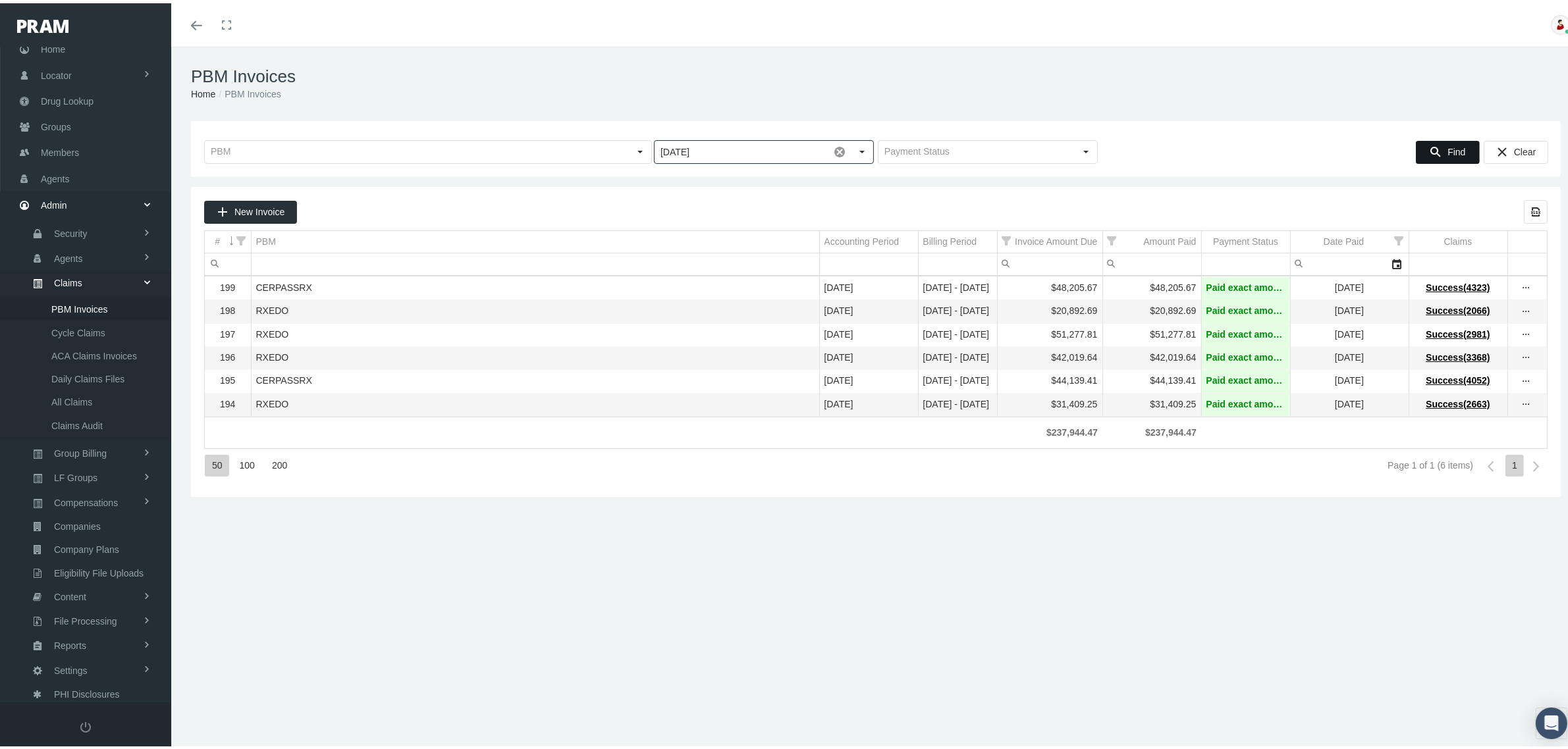
click at [1454, 145] on div "Find" at bounding box center [1447, 149] width 63 height 22
click at [1521, 408] on icon "more" at bounding box center [1526, 401] width 12 height 12
click at [1461, 427] on div "View Invoice" at bounding box center [1458, 430] width 129 height 27
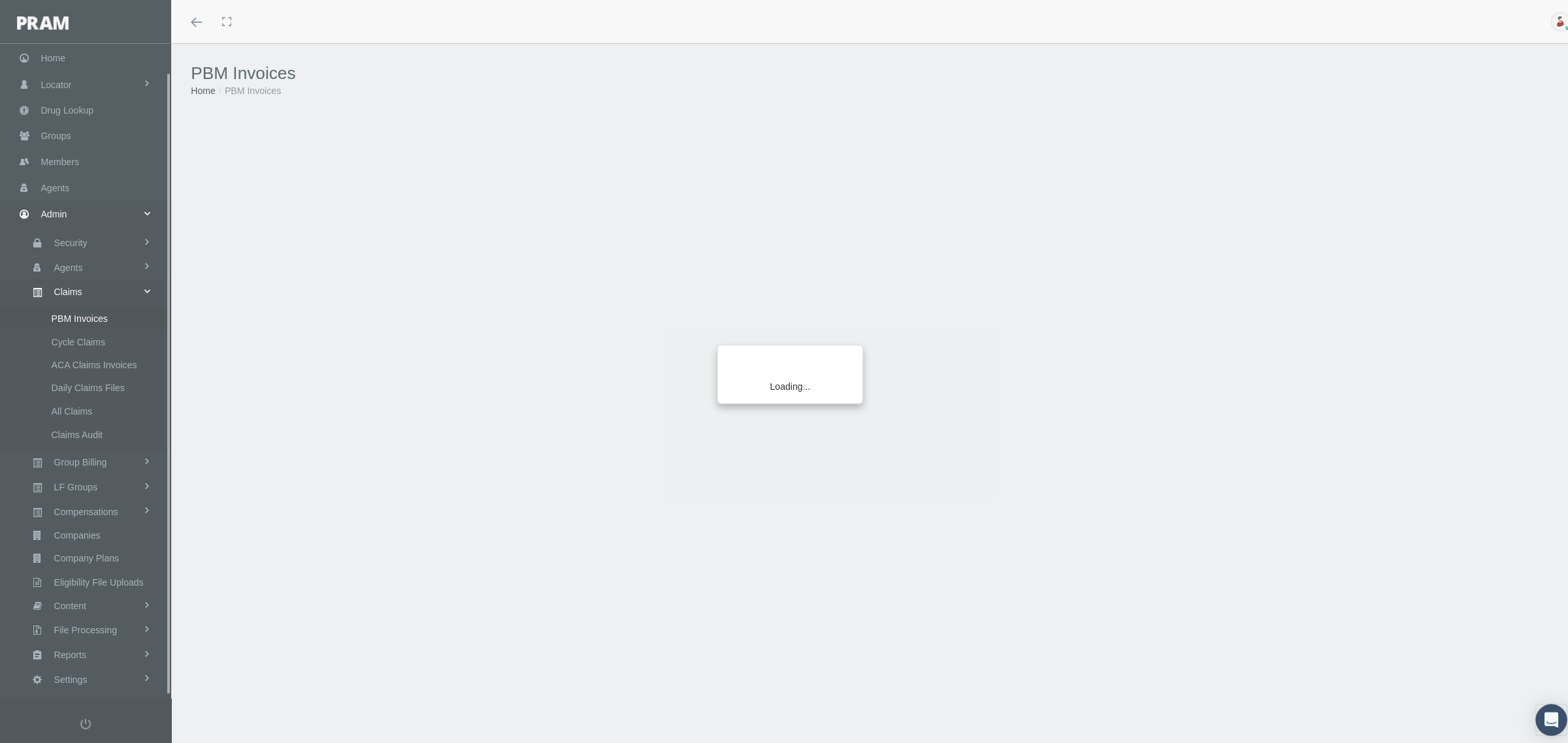
scroll to position [32, 0]
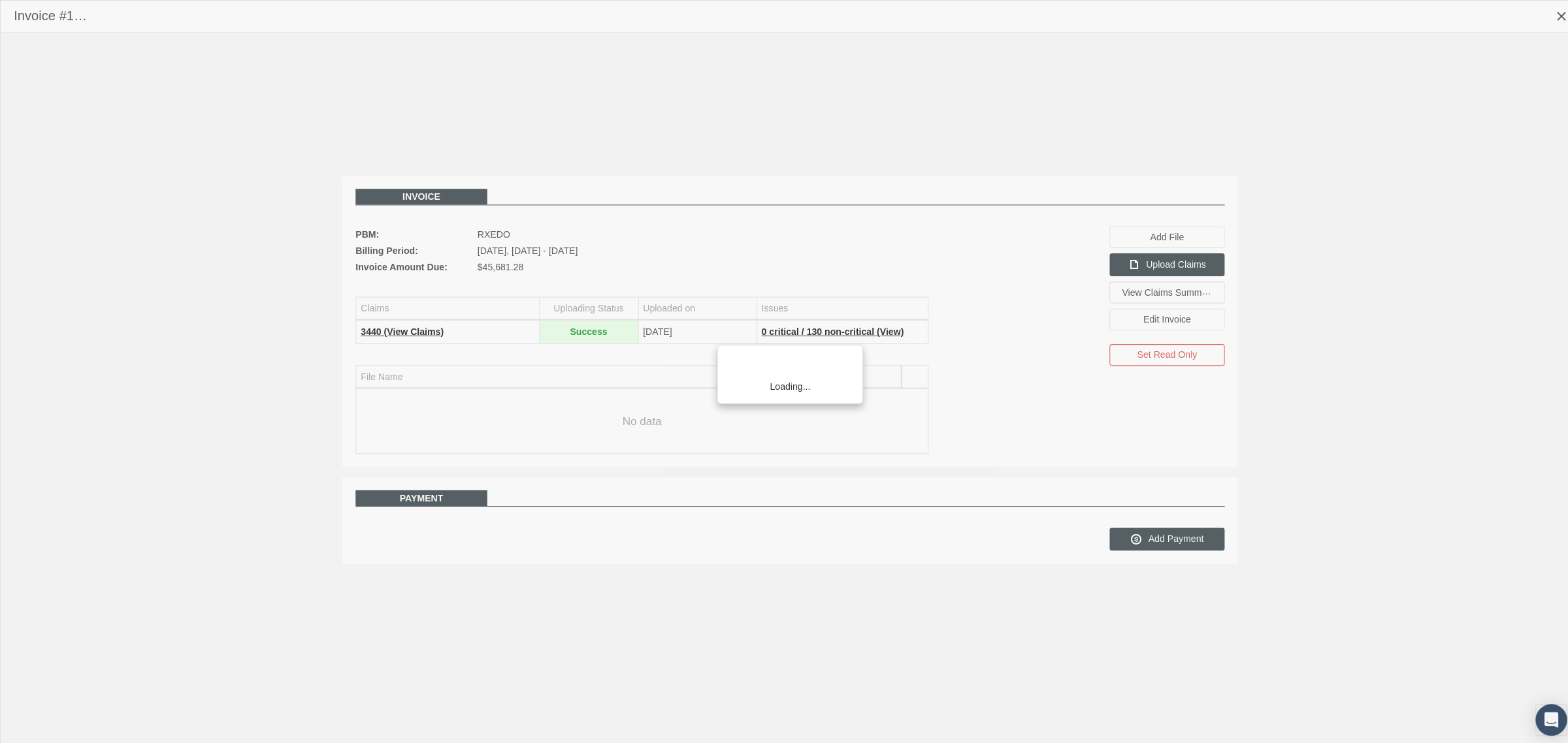
scroll to position [32, 0]
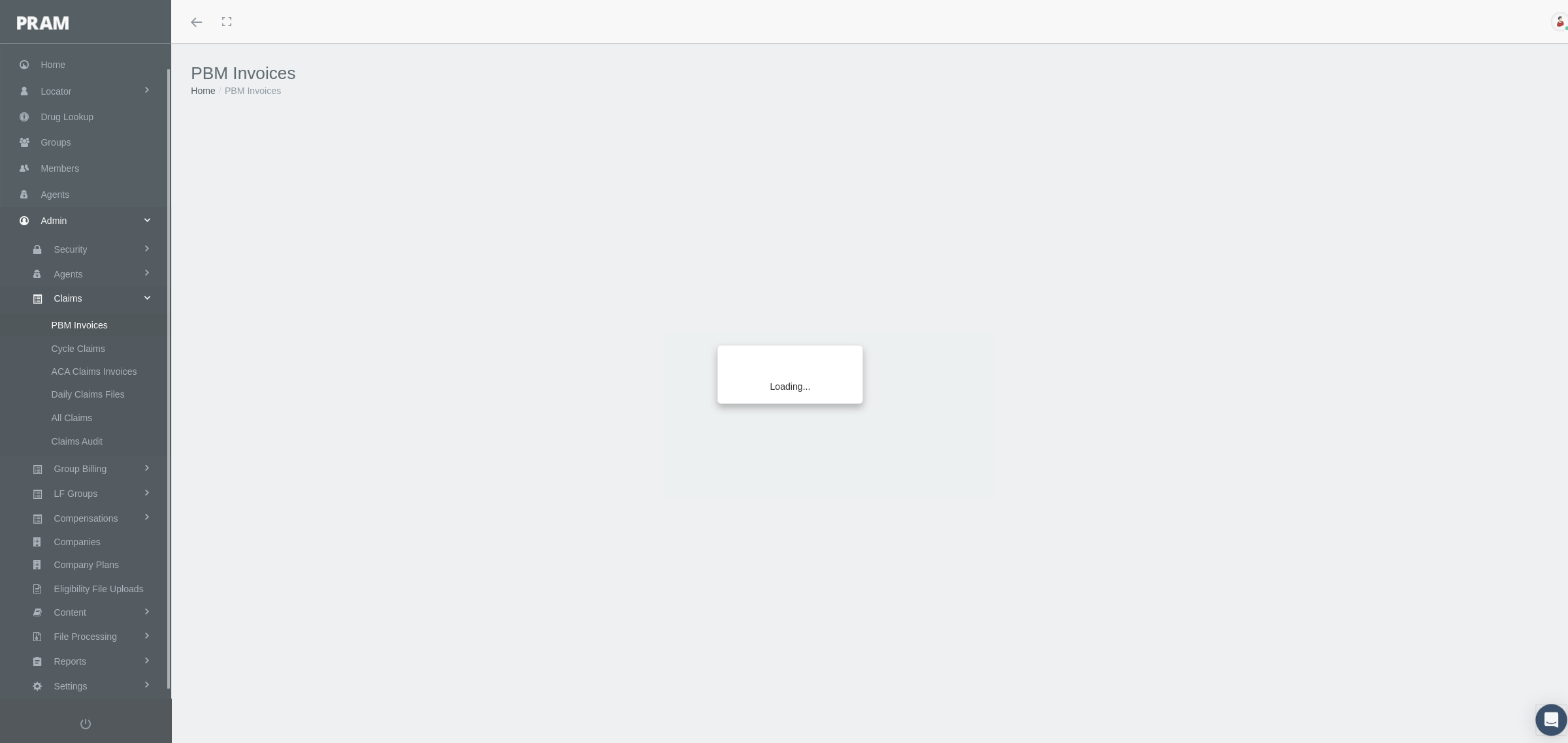
scroll to position [32, 0]
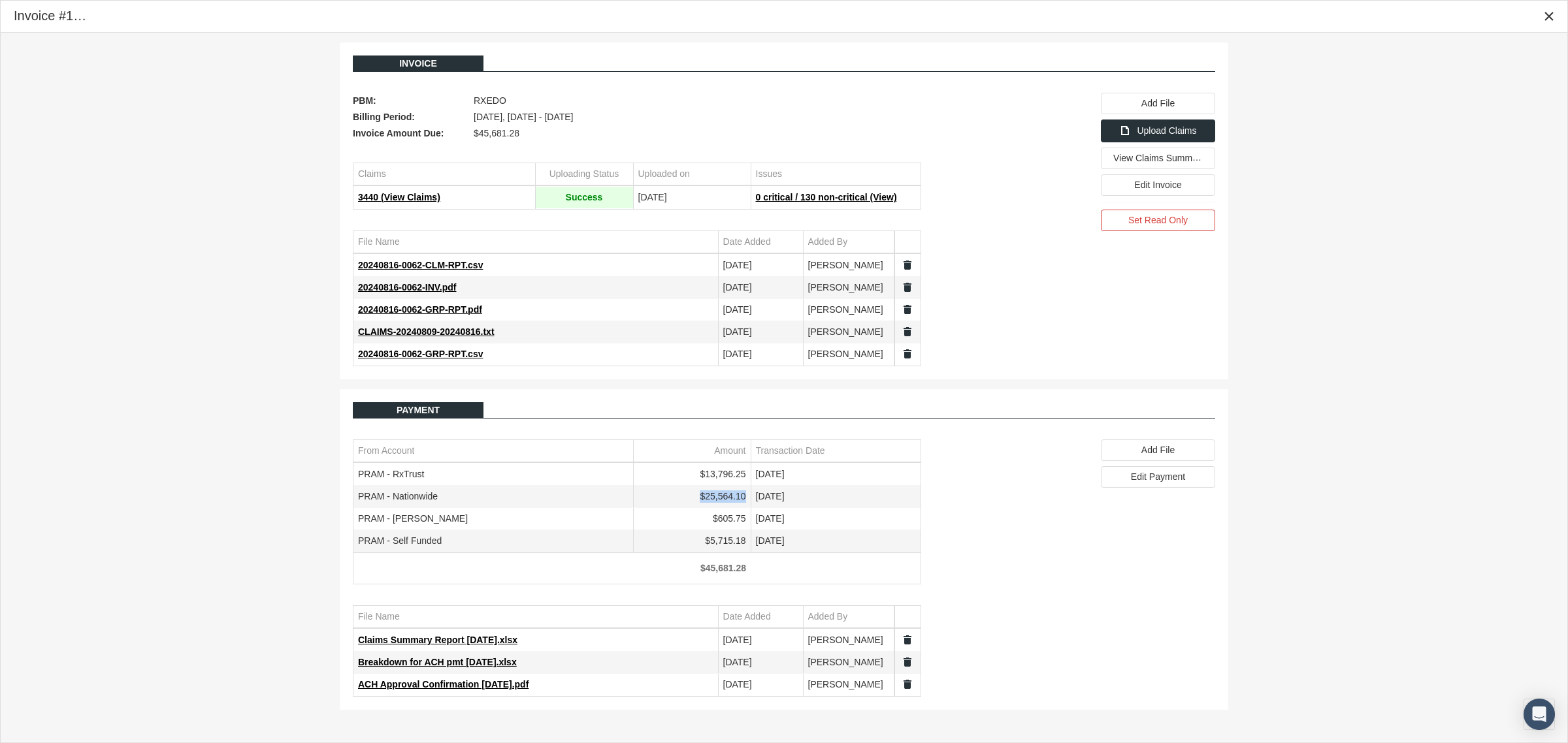
drag, startPoint x: 701, startPoint y: 498, endPoint x: 745, endPoint y: 498, distance: 44.0
click at [745, 498] on td "$25,564.10" at bounding box center [692, 497] width 118 height 23
copy td "$25,564.10"
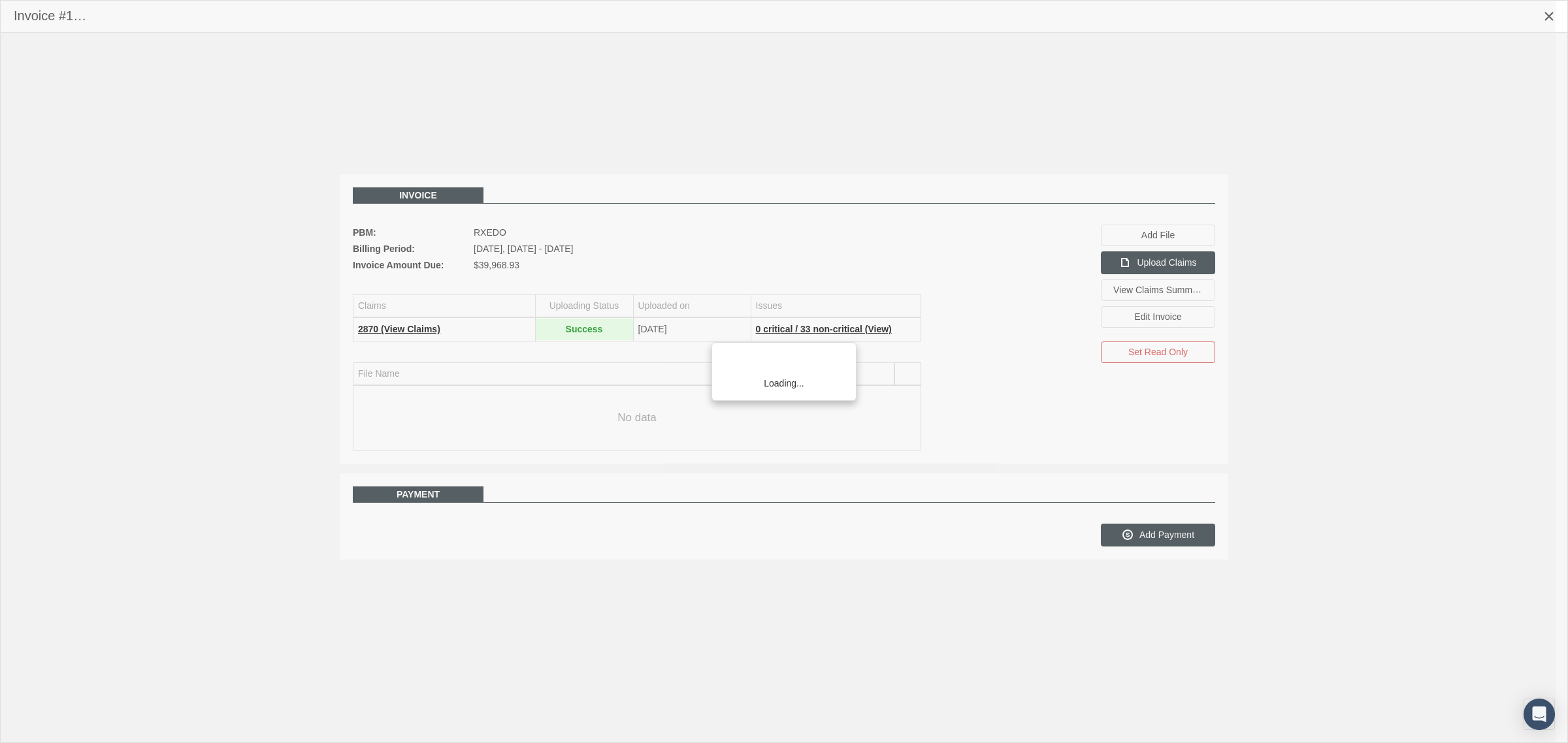
scroll to position [32, 0]
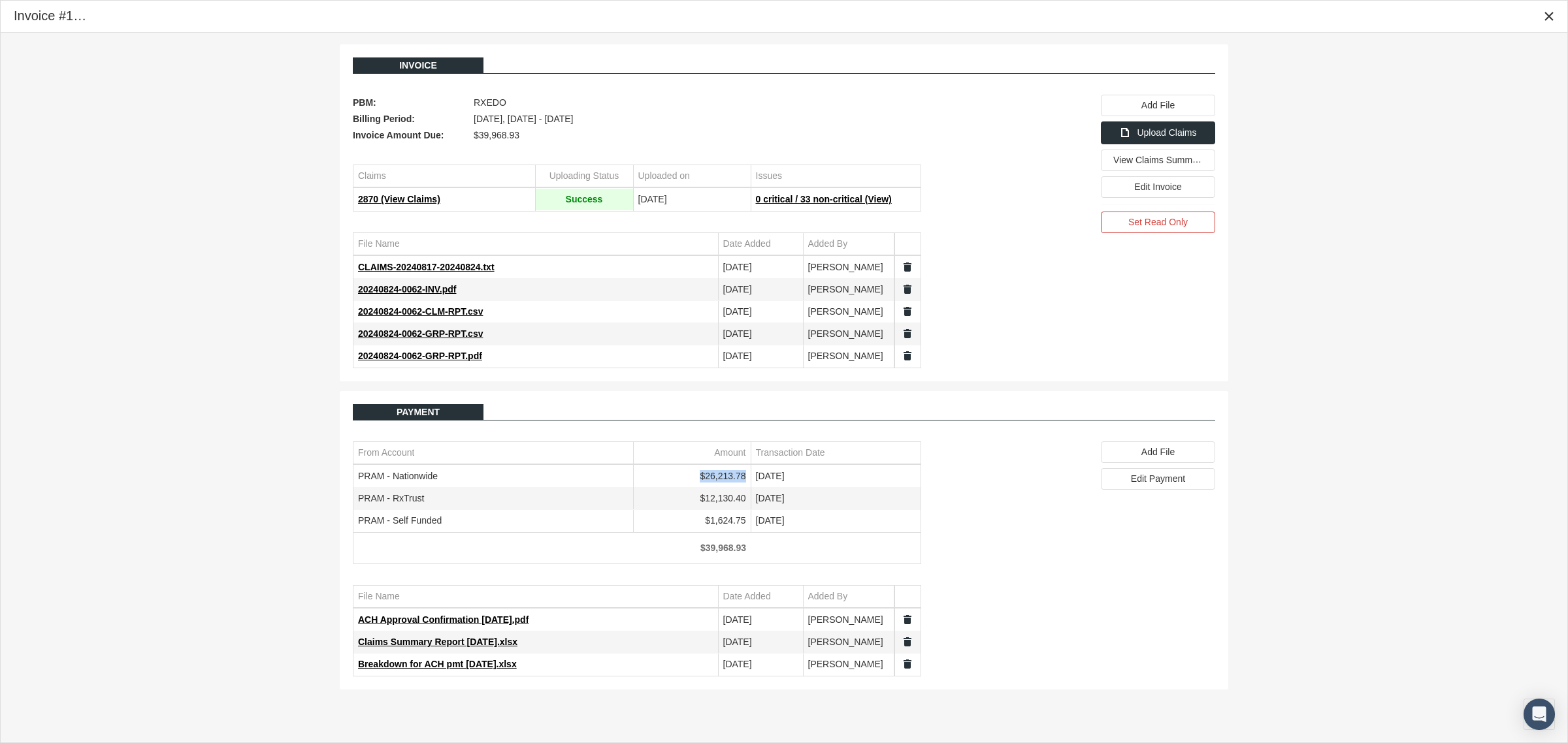
drag, startPoint x: 701, startPoint y: 478, endPoint x: 747, endPoint y: 478, distance: 46.0
click at [747, 478] on td "$26,213.78" at bounding box center [692, 476] width 118 height 23
copy td "$26,213.78"
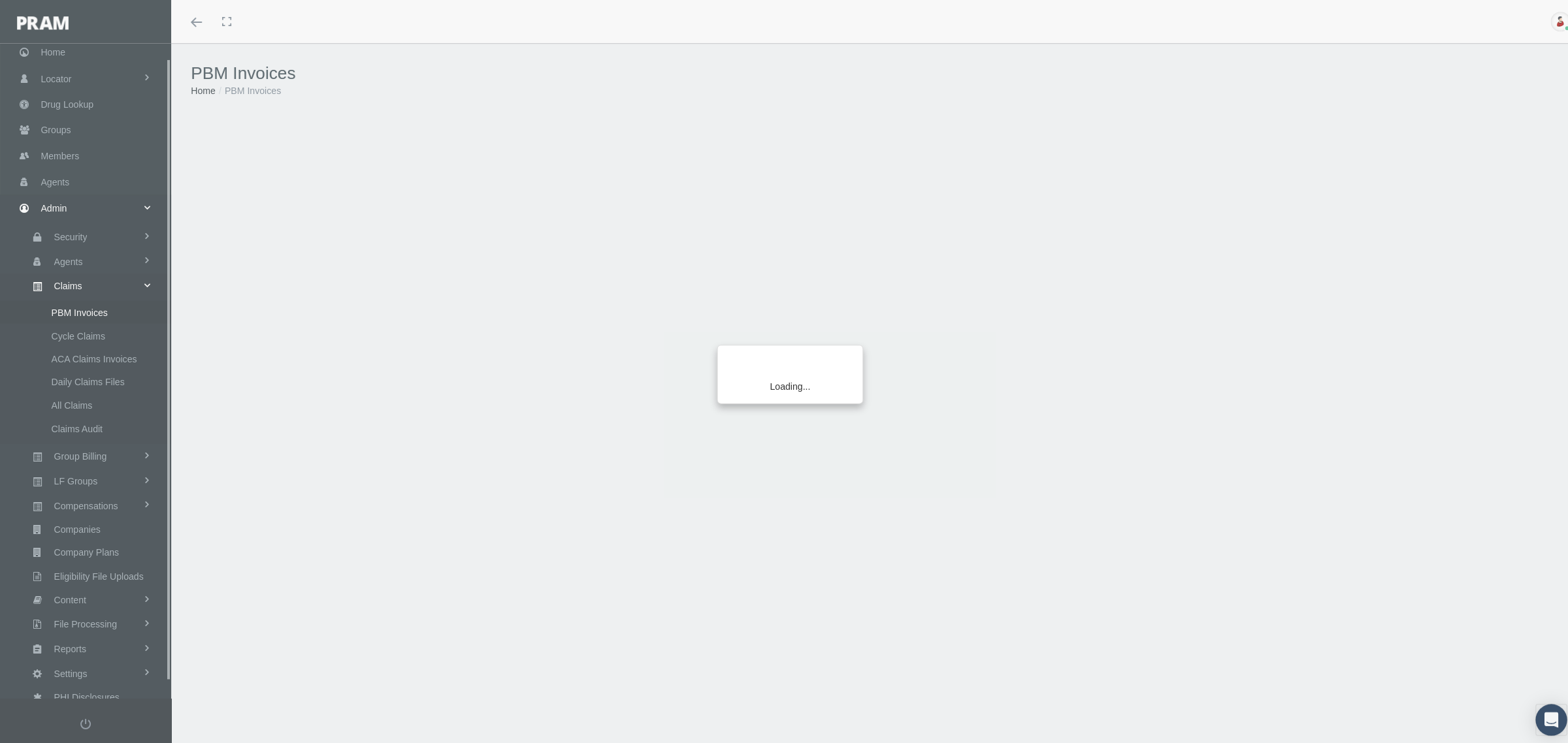
scroll to position [32, 0]
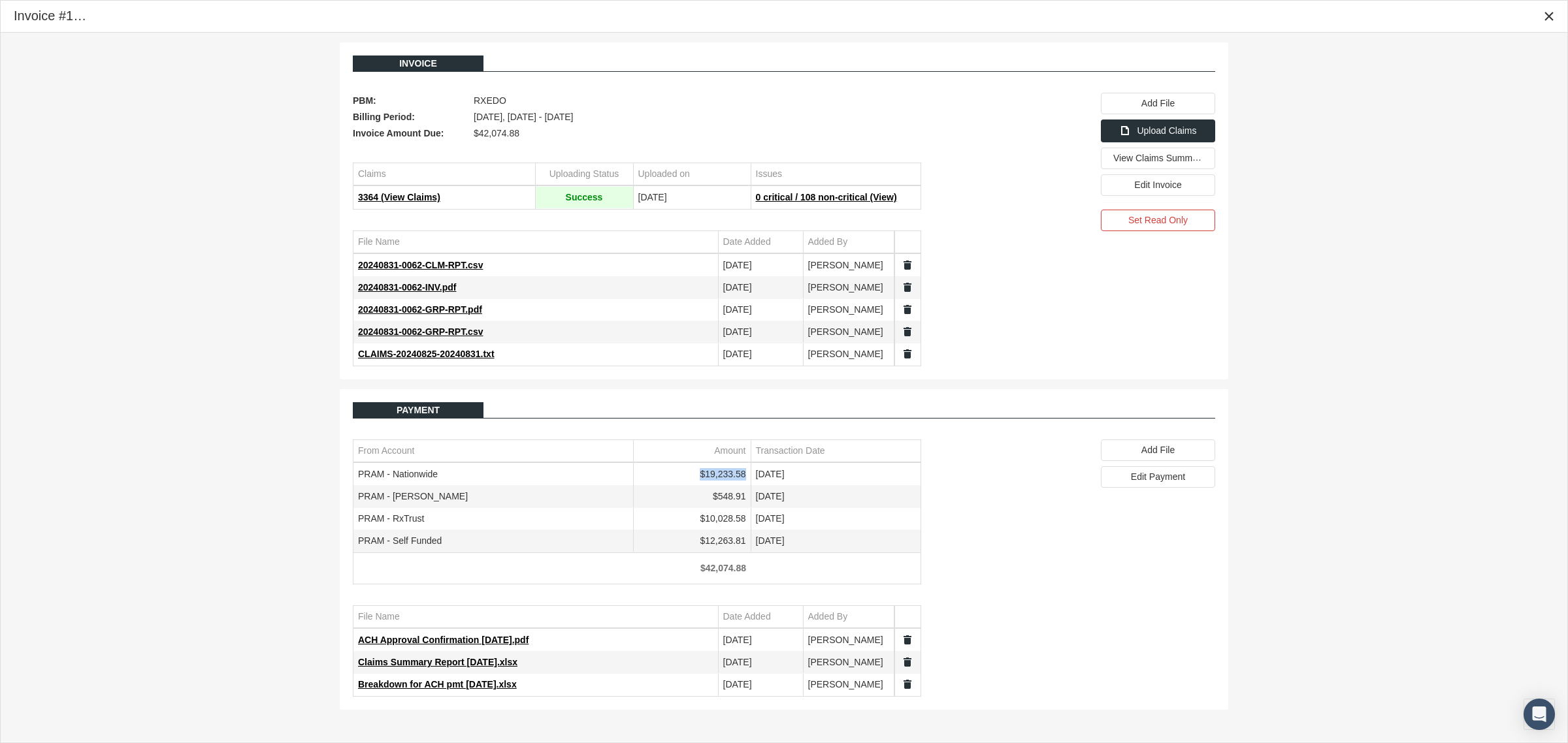
drag, startPoint x: 745, startPoint y: 477, endPoint x: 701, endPoint y: 476, distance: 44.0
click at [701, 476] on td "$19,233.58" at bounding box center [692, 475] width 118 height 23
copy td "$19,233.58"
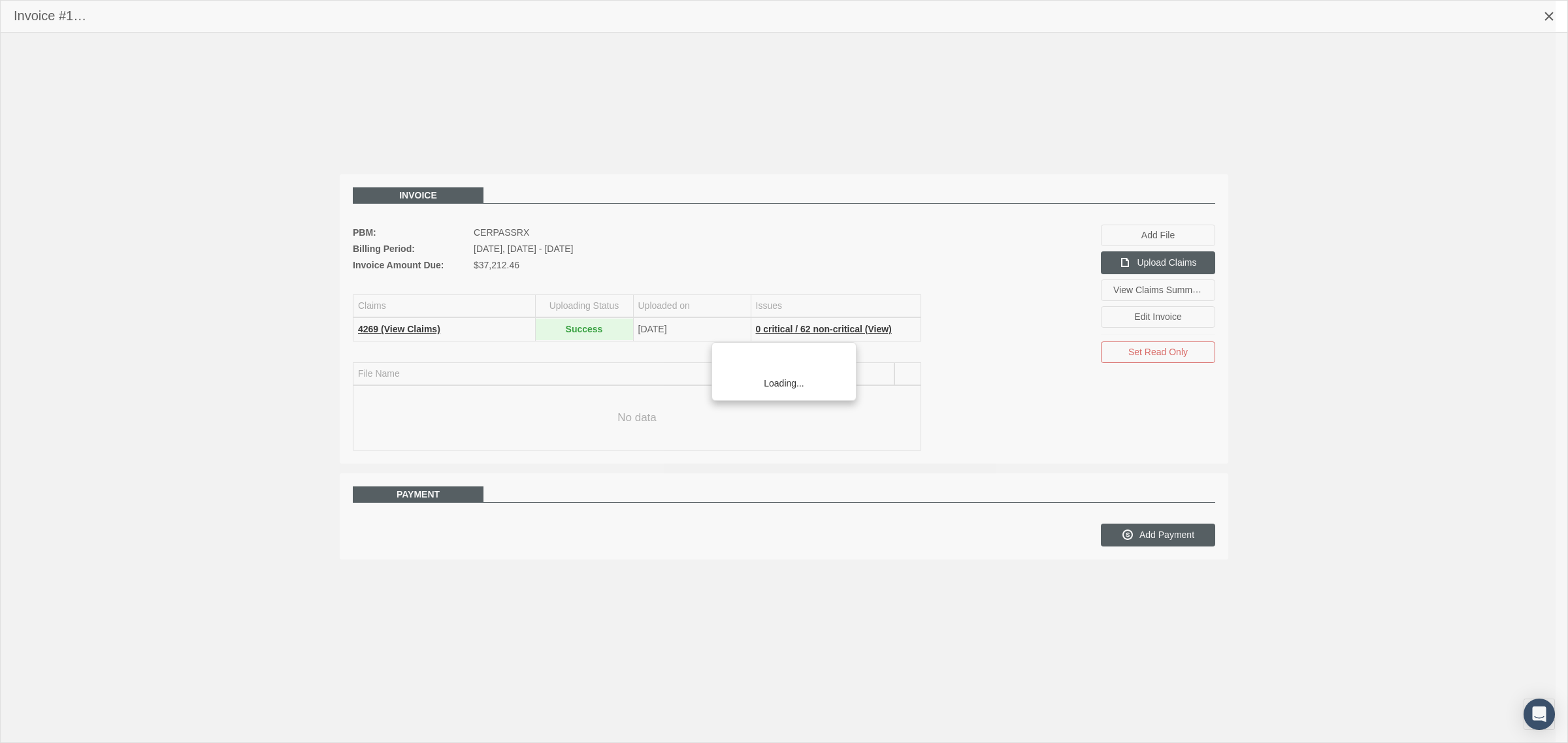
scroll to position [32, 0]
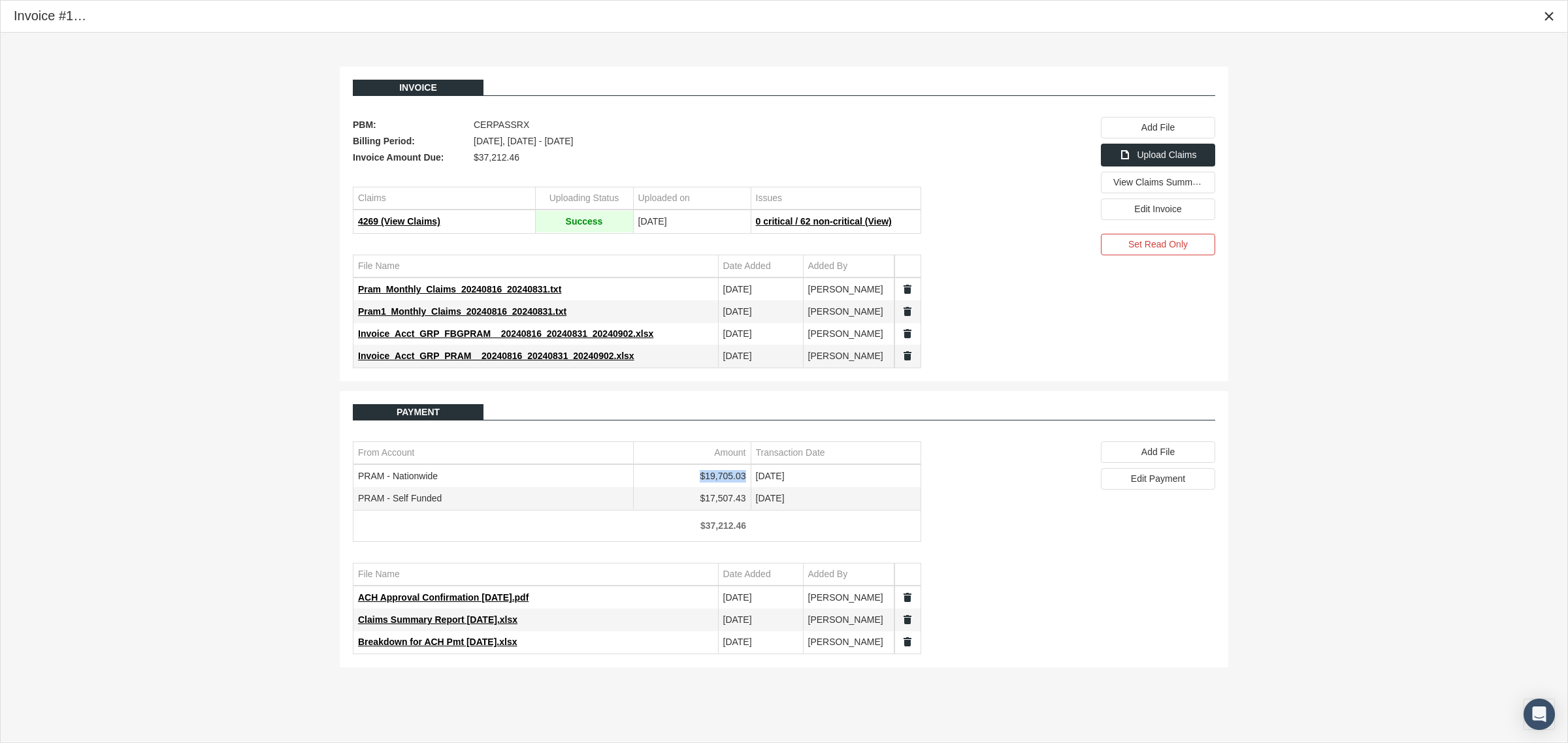
drag, startPoint x: 746, startPoint y: 479, endPoint x: 702, endPoint y: 475, distance: 44.2
click at [702, 475] on td "$19,705.03" at bounding box center [692, 476] width 118 height 23
copy td "$19,705.03"
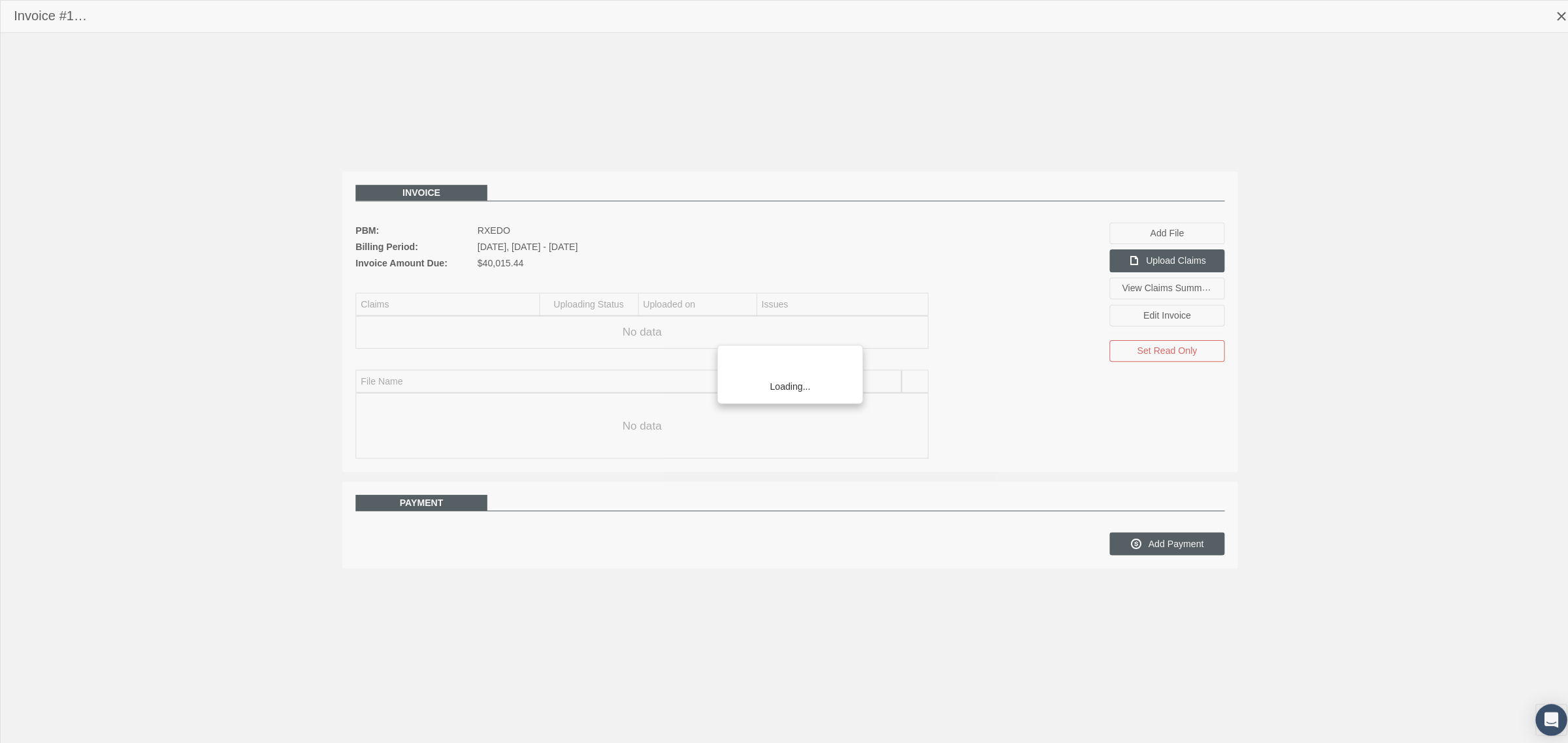
scroll to position [32, 0]
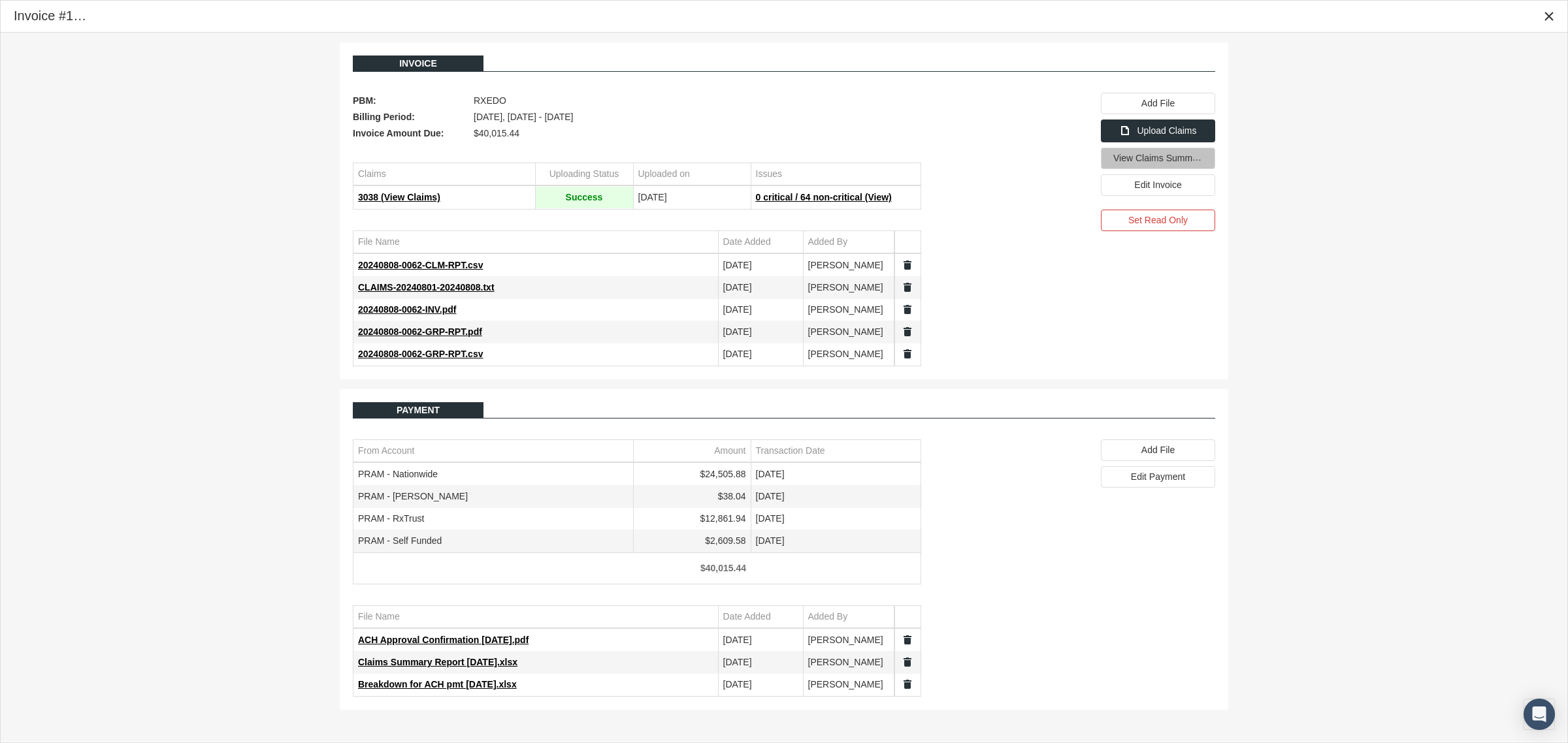
click at [1138, 160] on span "View Claims Summary" at bounding box center [1159, 158] width 92 height 11
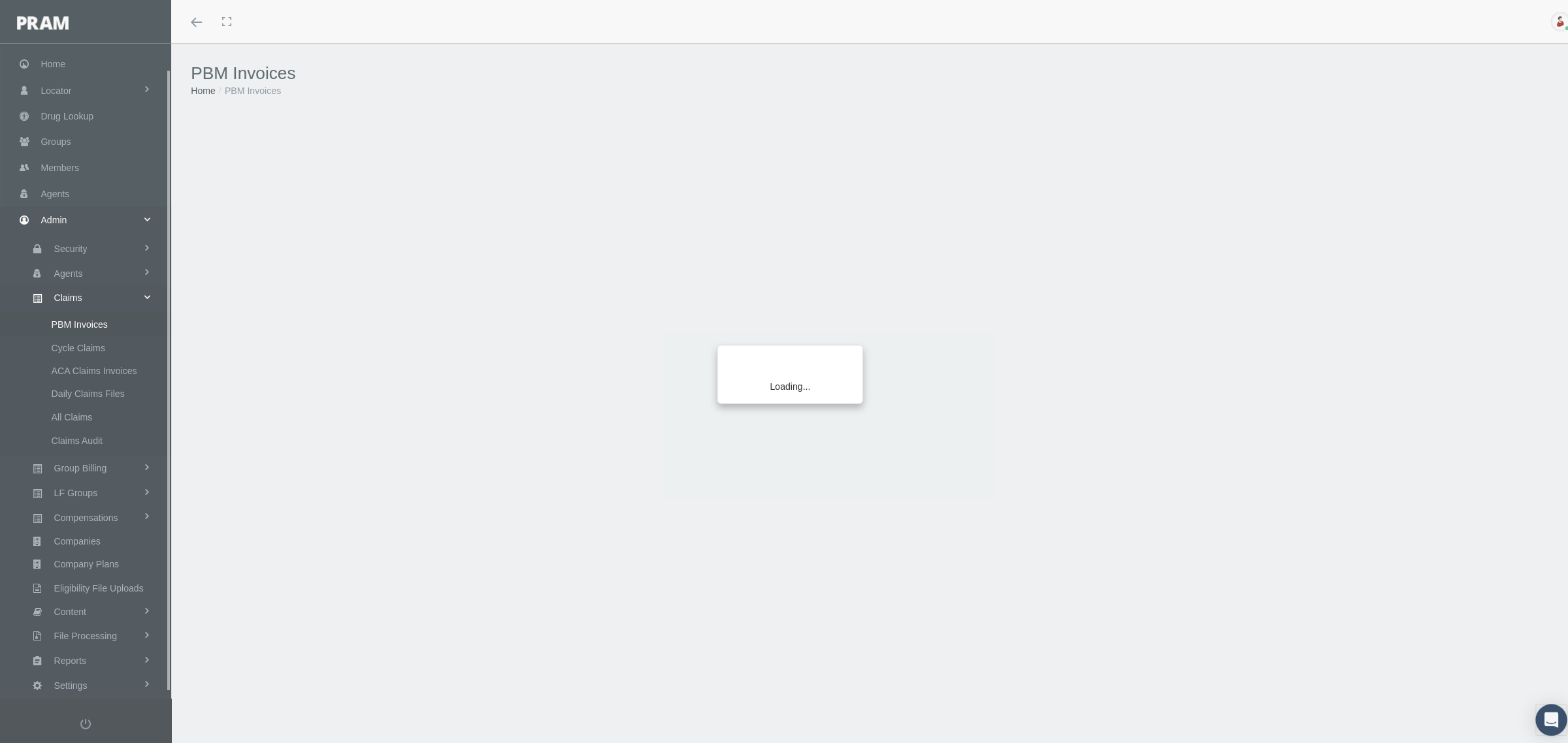
scroll to position [32, 0]
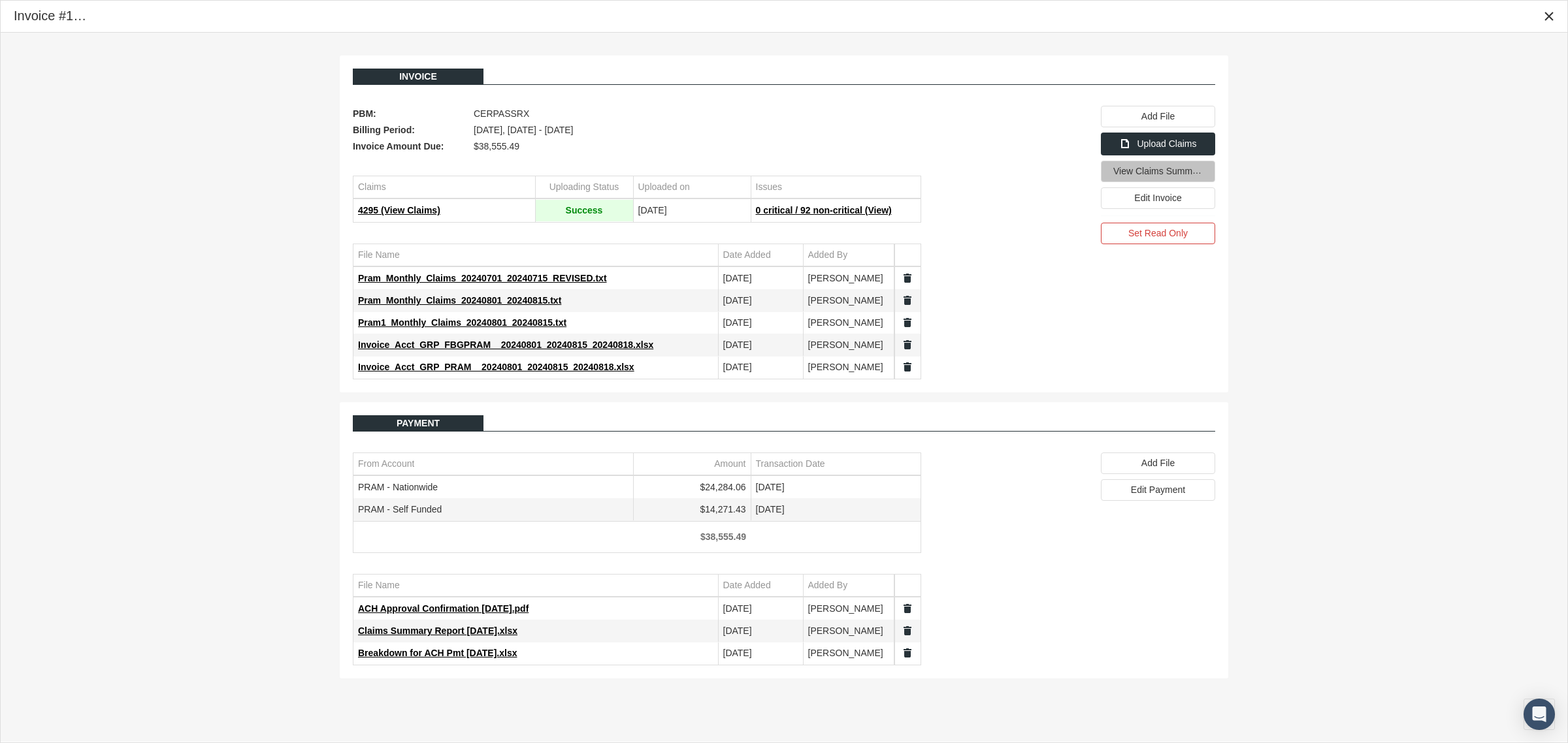
click at [1190, 175] on span "View Claims Summary" at bounding box center [1159, 170] width 92 height 11
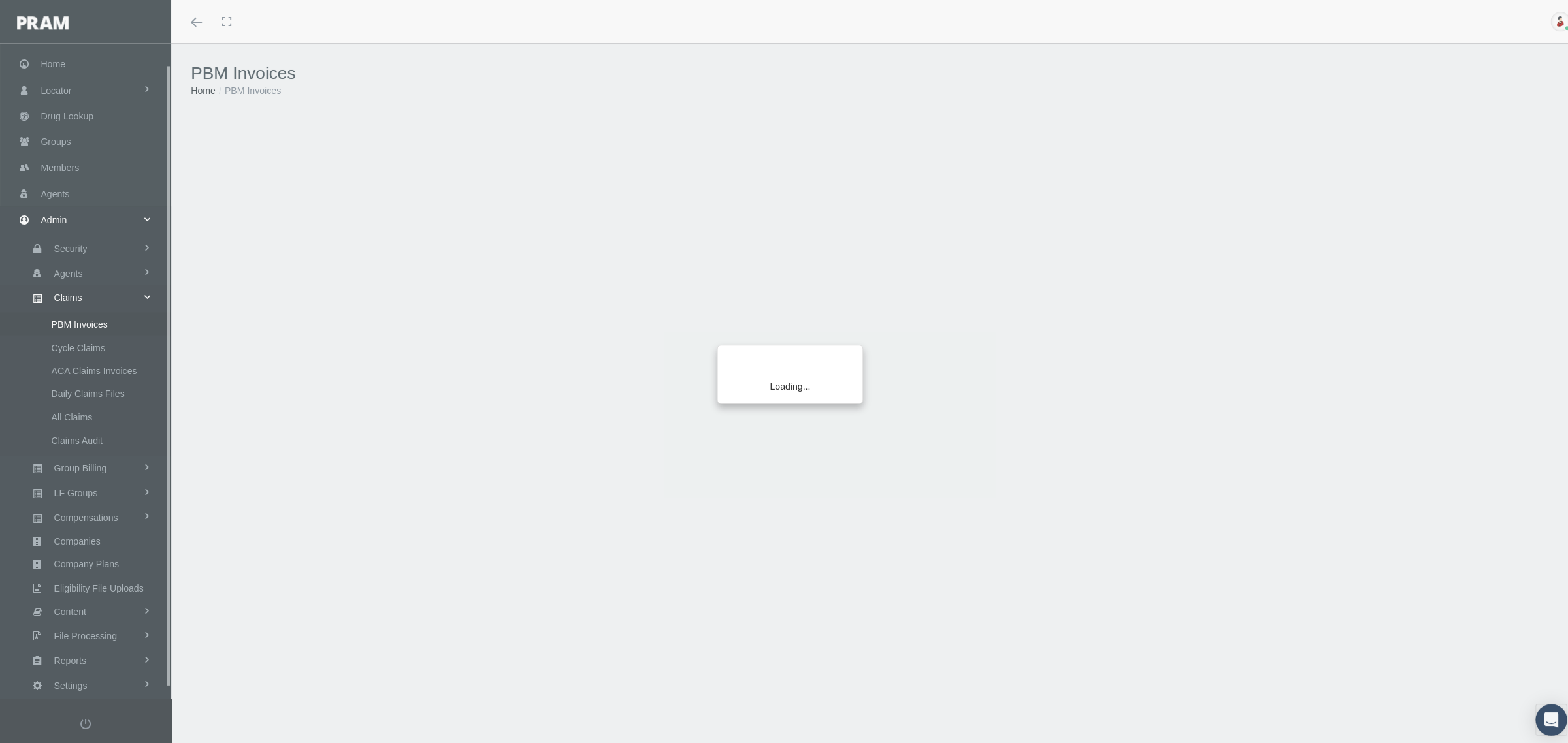
scroll to position [32, 0]
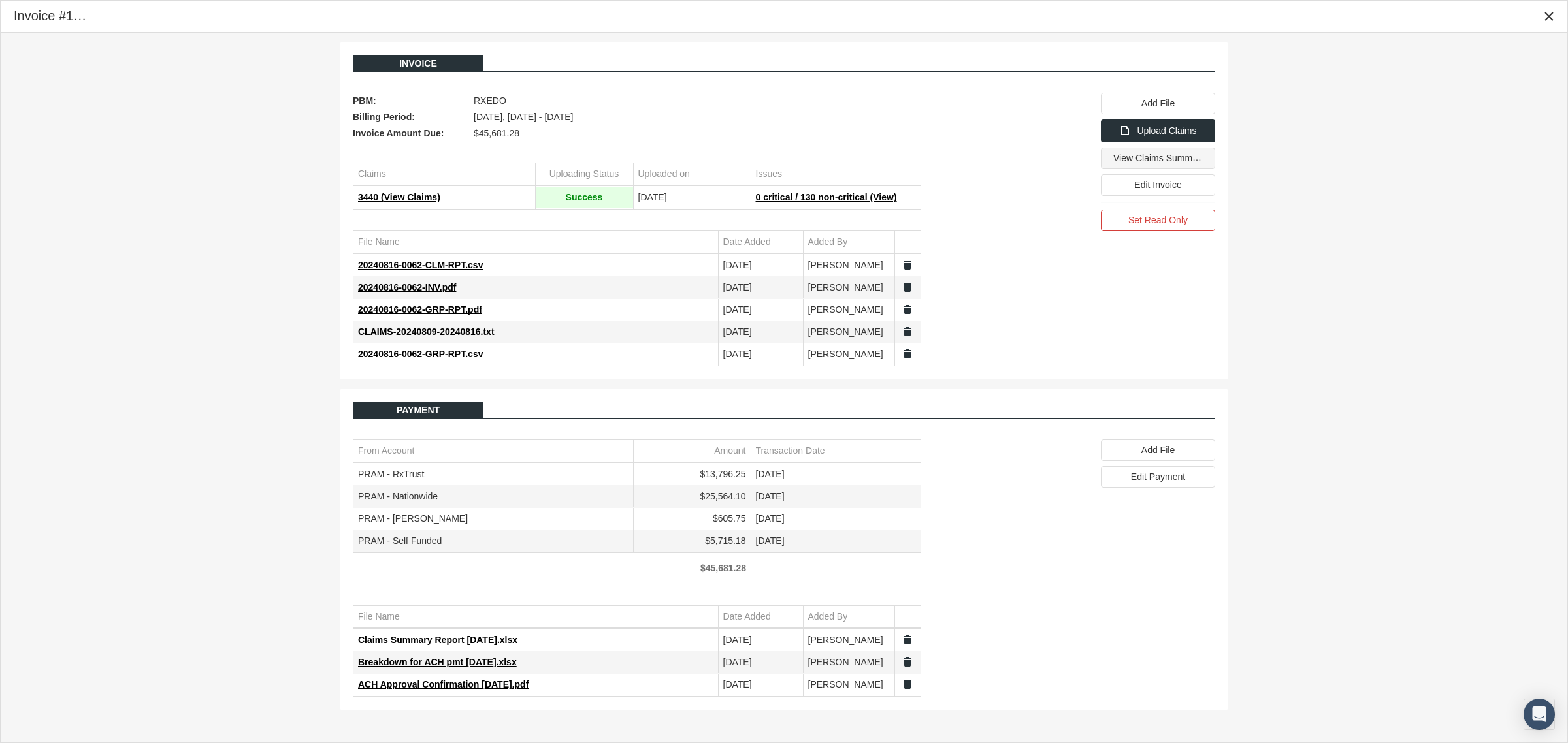
click at [1165, 159] on span "View Claims Summary" at bounding box center [1159, 158] width 92 height 11
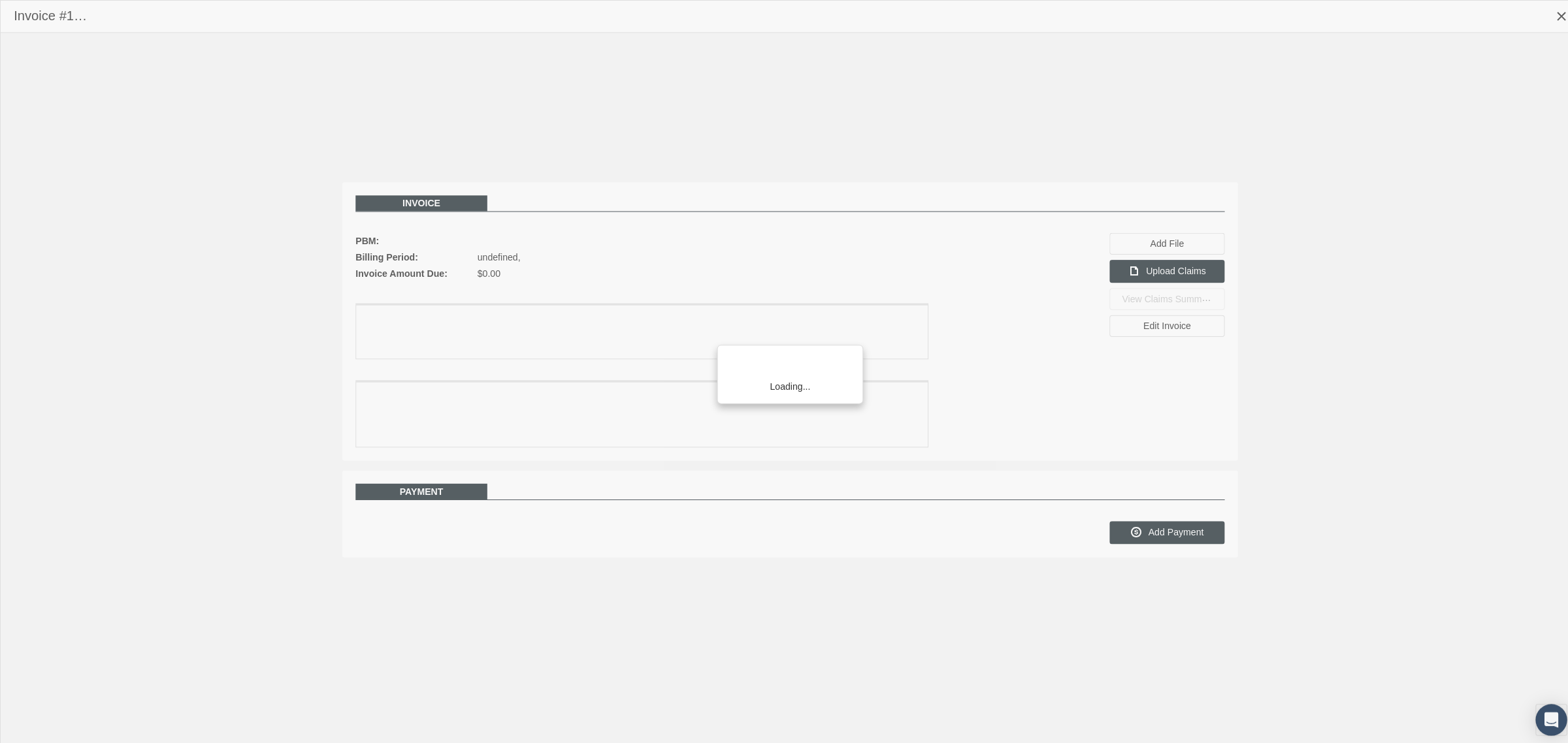
scroll to position [32, 0]
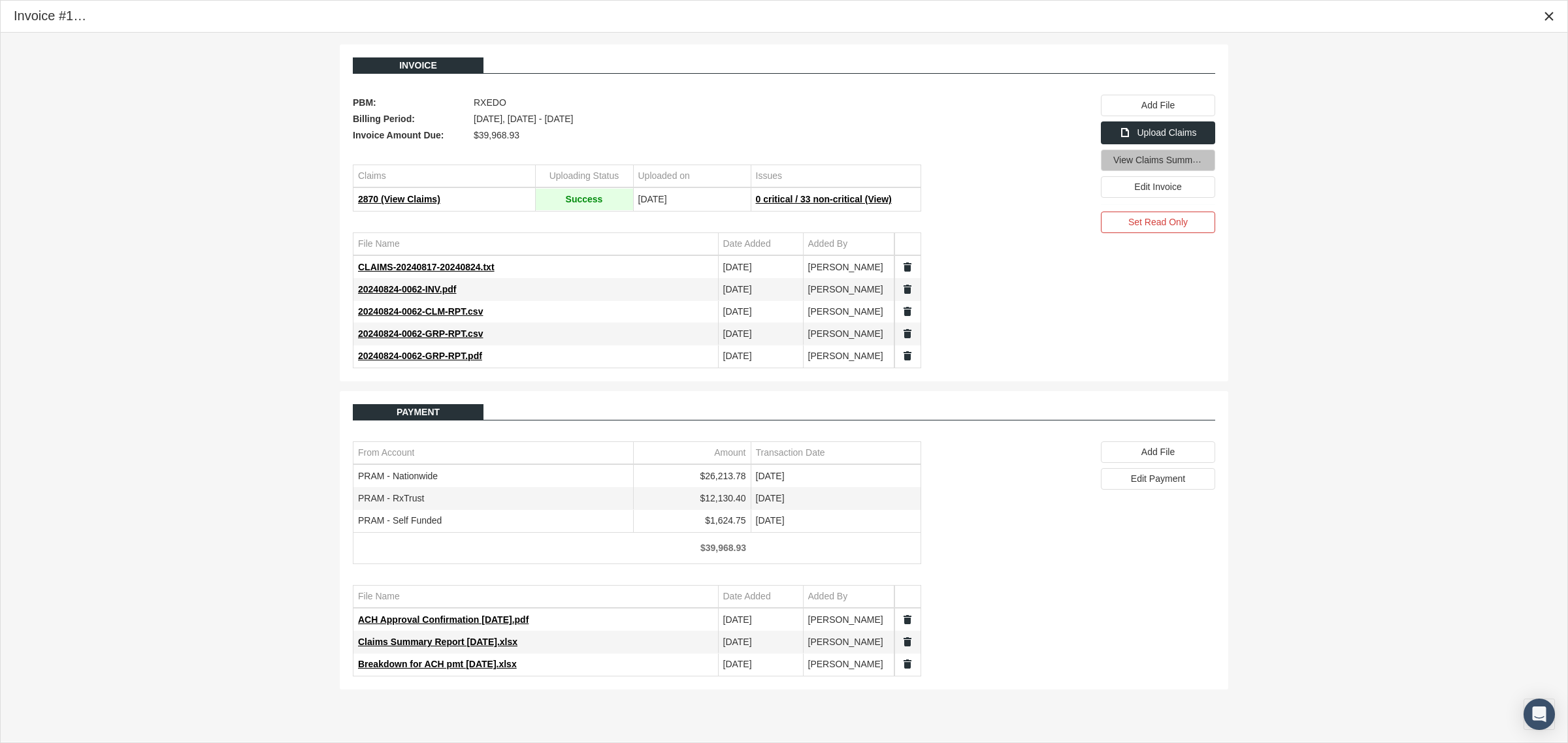
click at [1171, 164] on span "View Claims Summary" at bounding box center [1159, 160] width 92 height 11
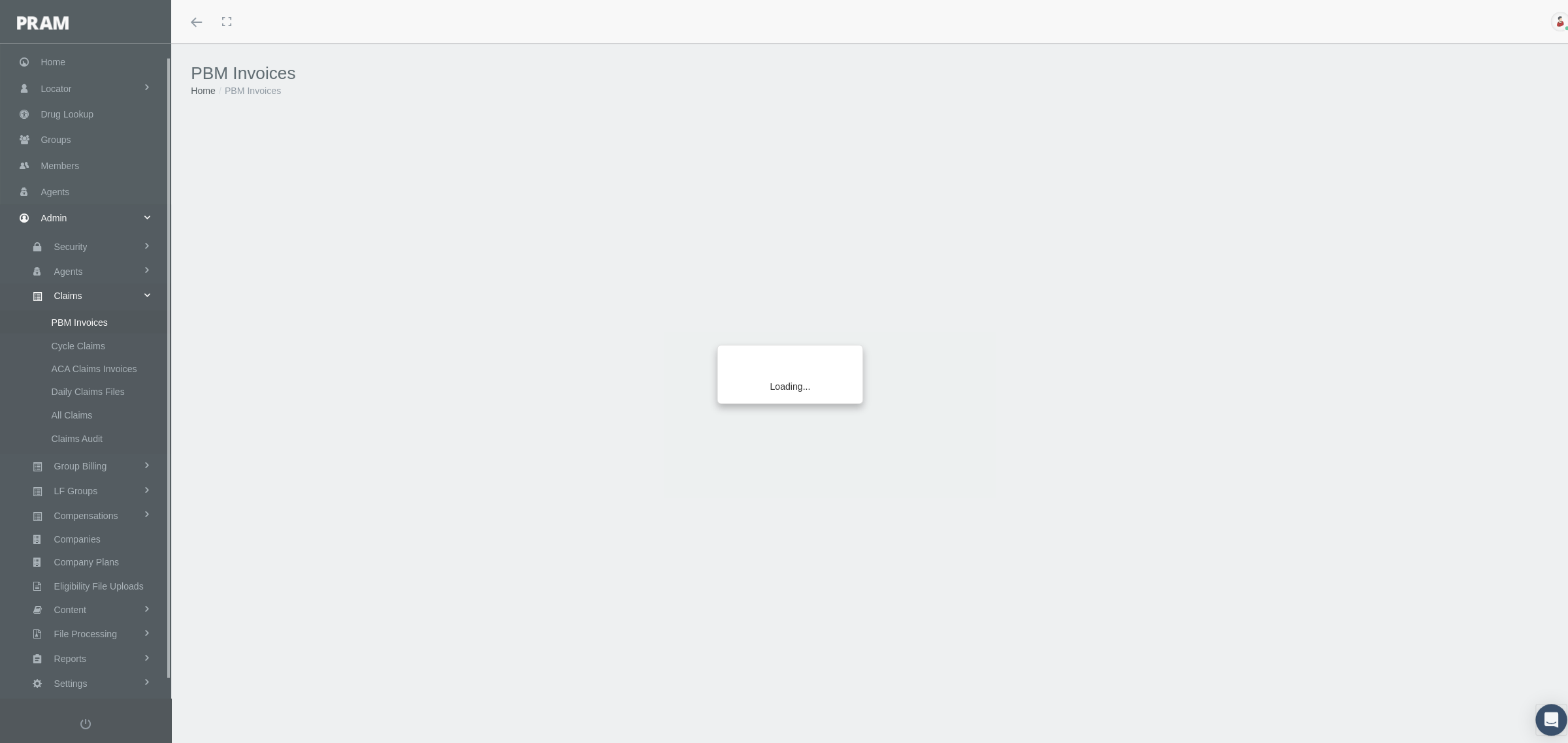
scroll to position [32, 0]
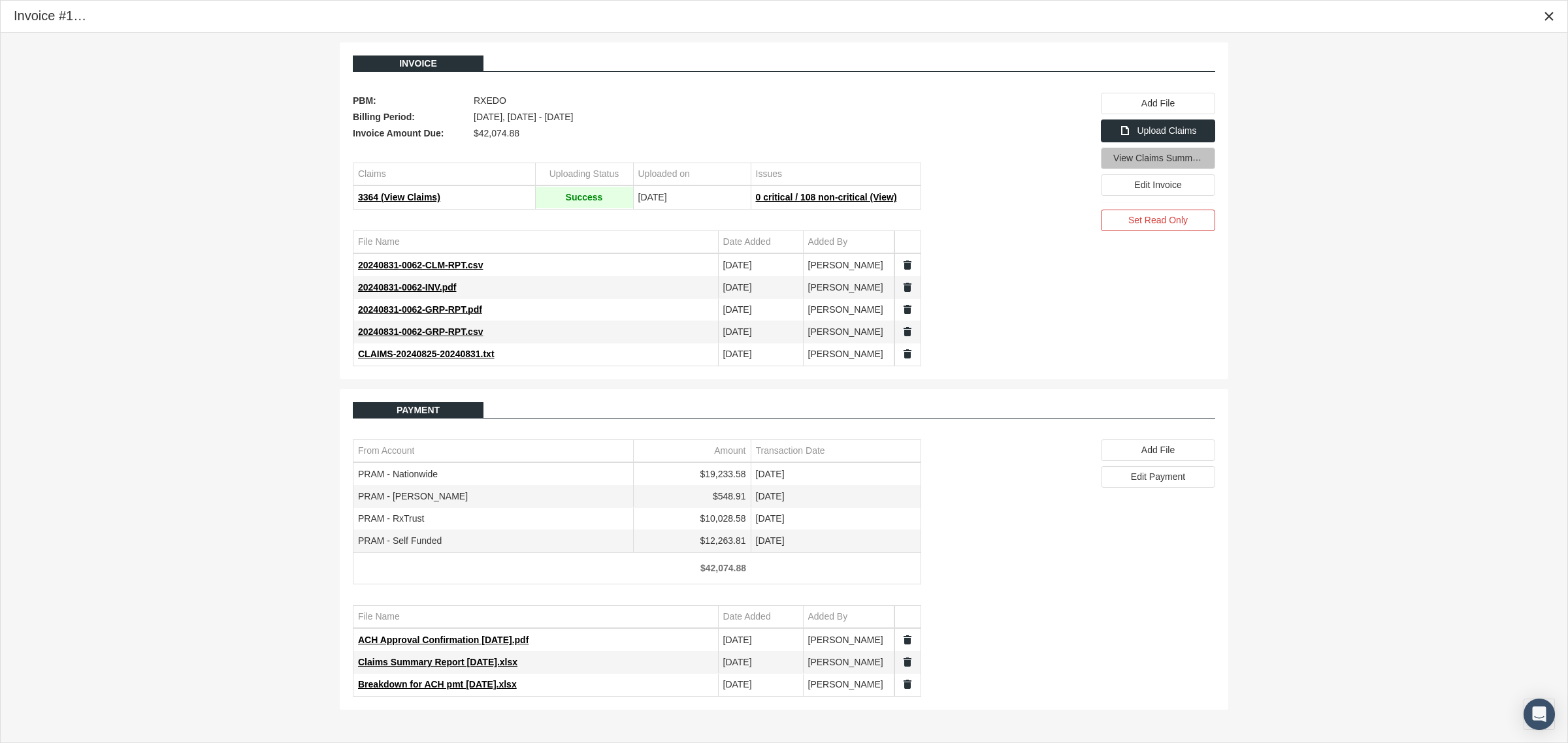
click at [1161, 159] on span "View Claims Summary" at bounding box center [1159, 158] width 92 height 11
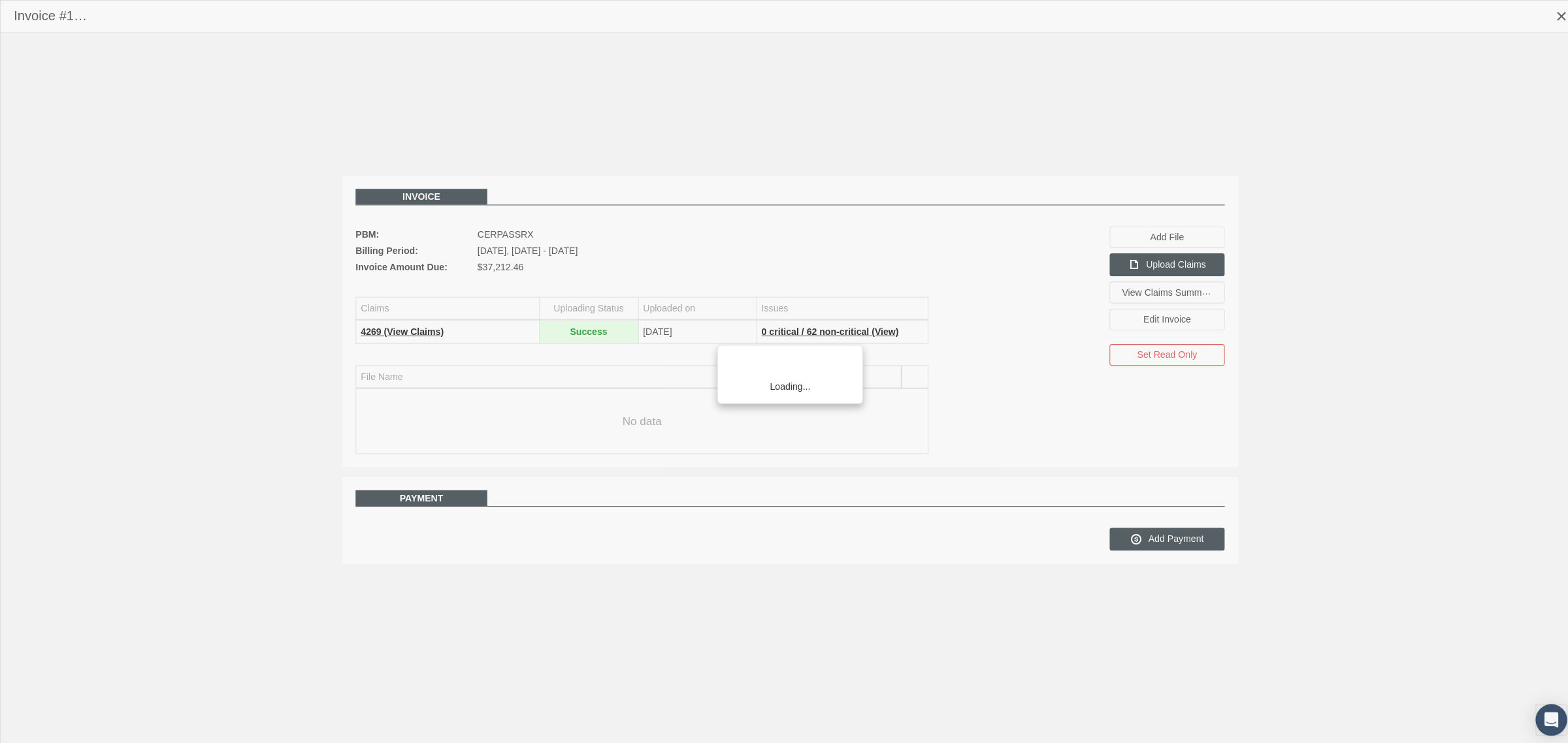
scroll to position [32, 0]
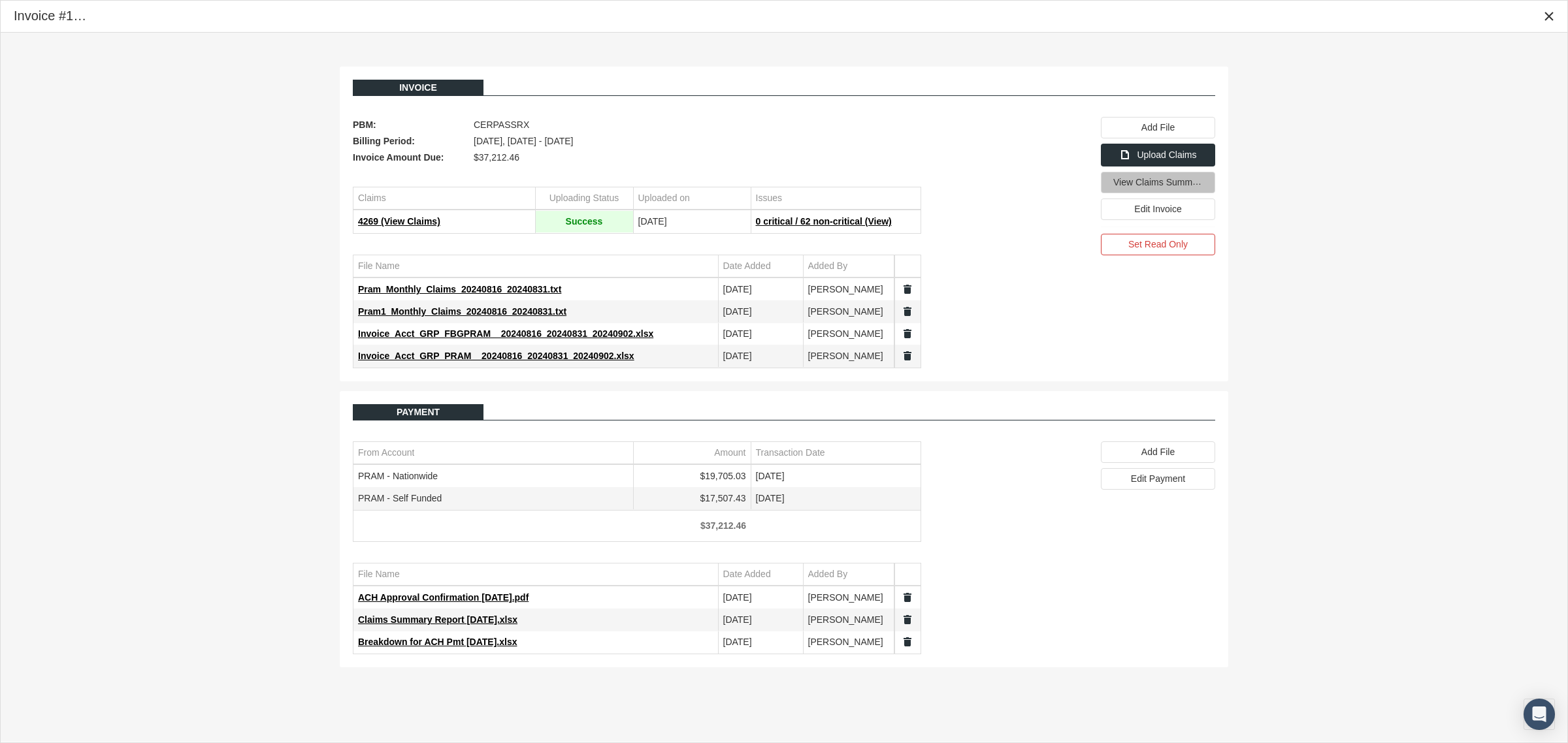
click at [1171, 180] on span "View Claims Summary" at bounding box center [1159, 182] width 92 height 11
